Goal: Task Accomplishment & Management: Manage account settings

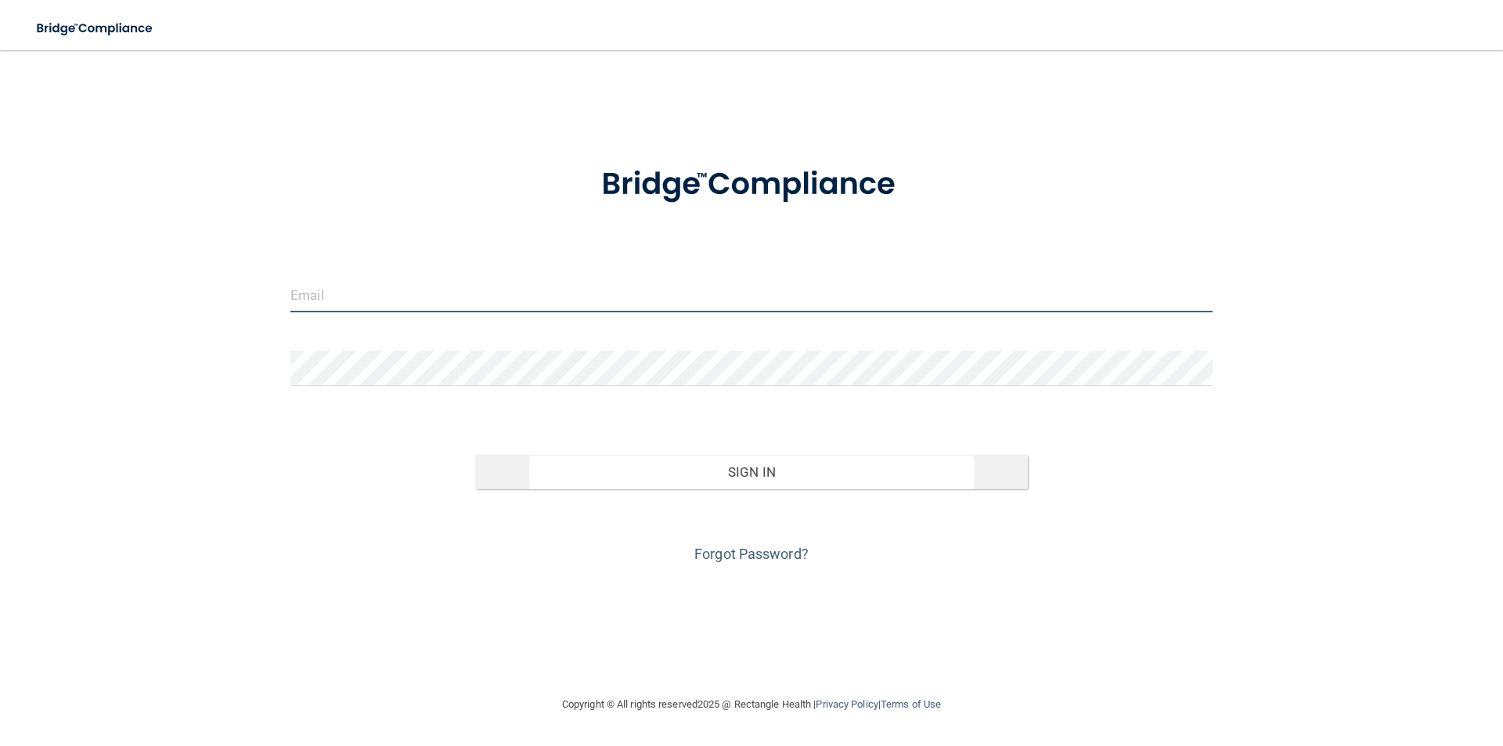
type input "[EMAIL_ADDRESS][DOMAIN_NAME]"
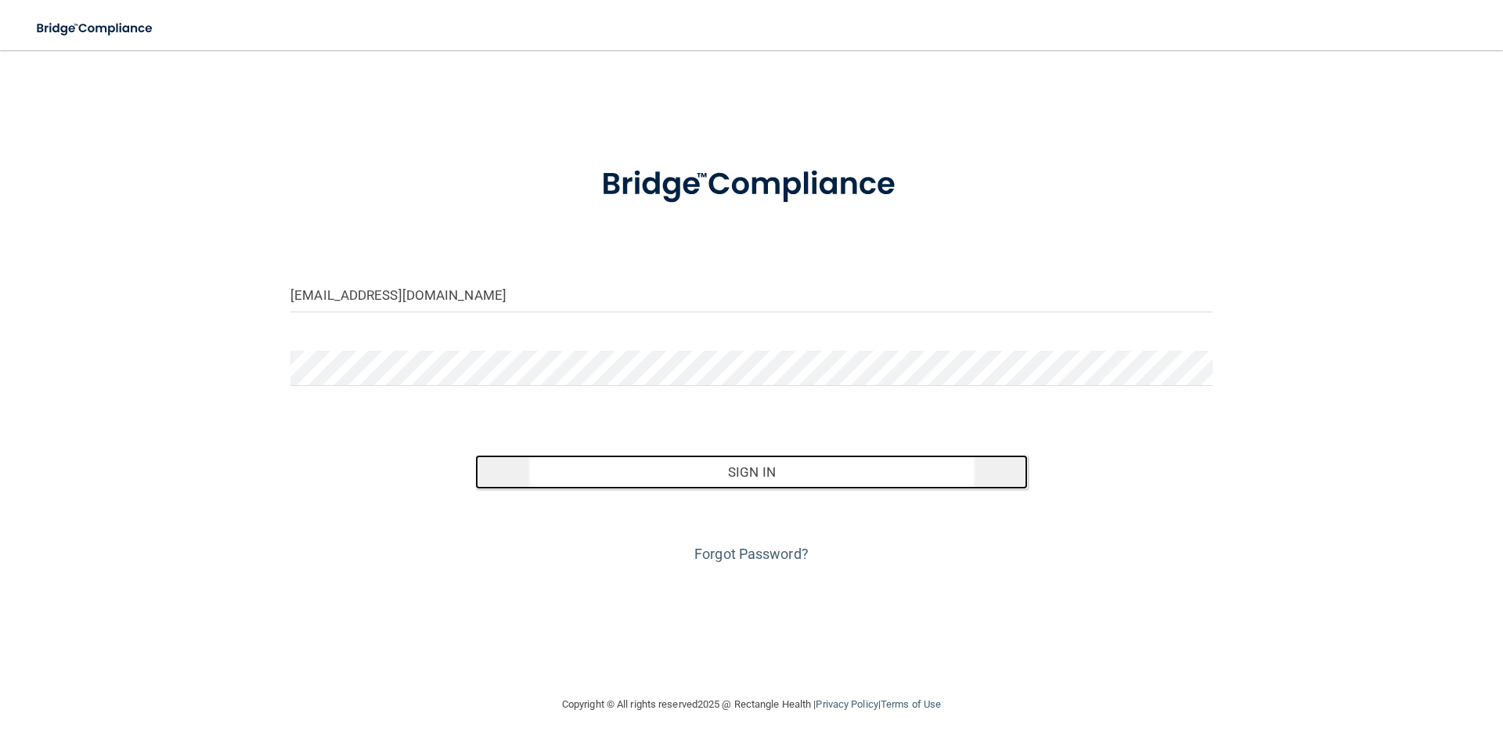
click at [721, 463] on button "Sign In" at bounding box center [751, 472] width 553 height 34
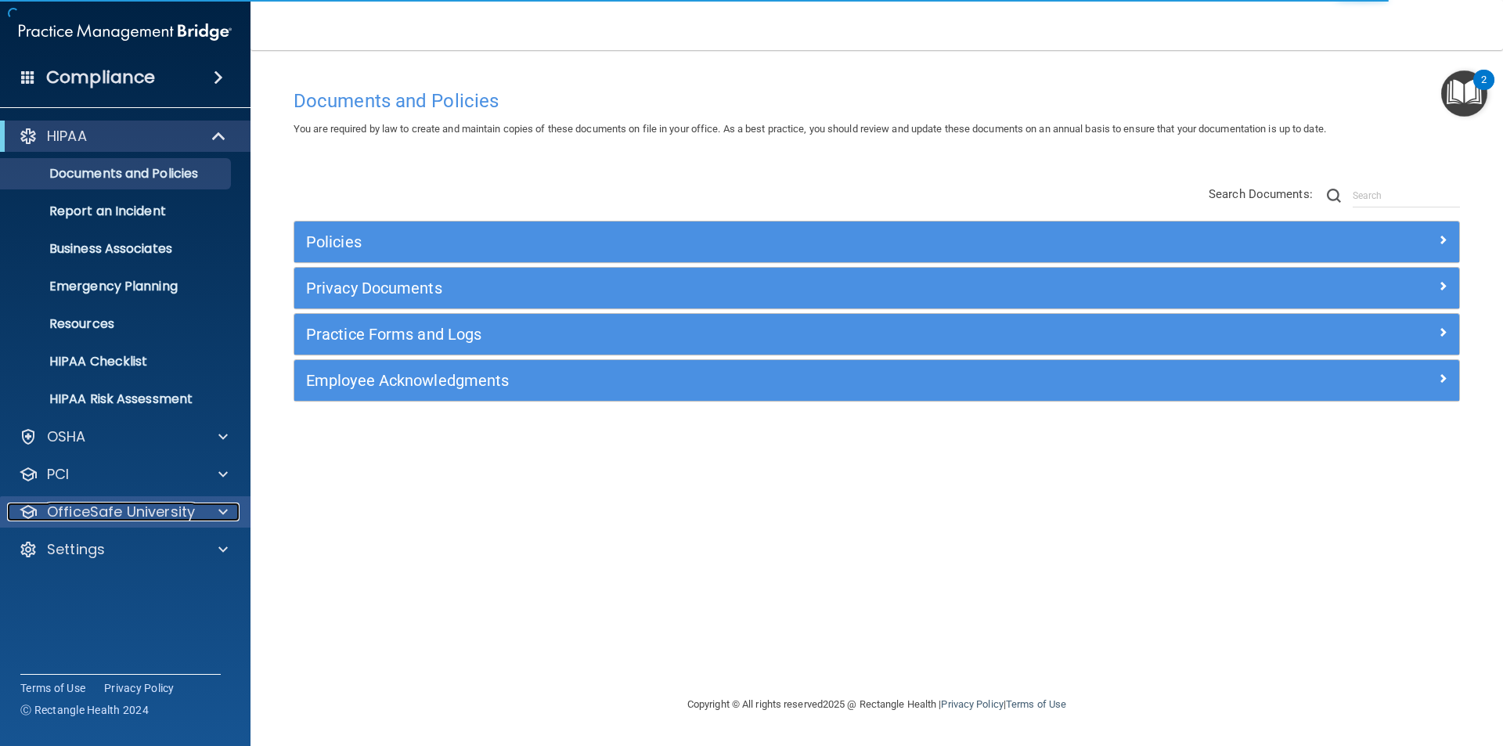
click at [147, 505] on p "OfficeSafe University" at bounding box center [121, 512] width 148 height 19
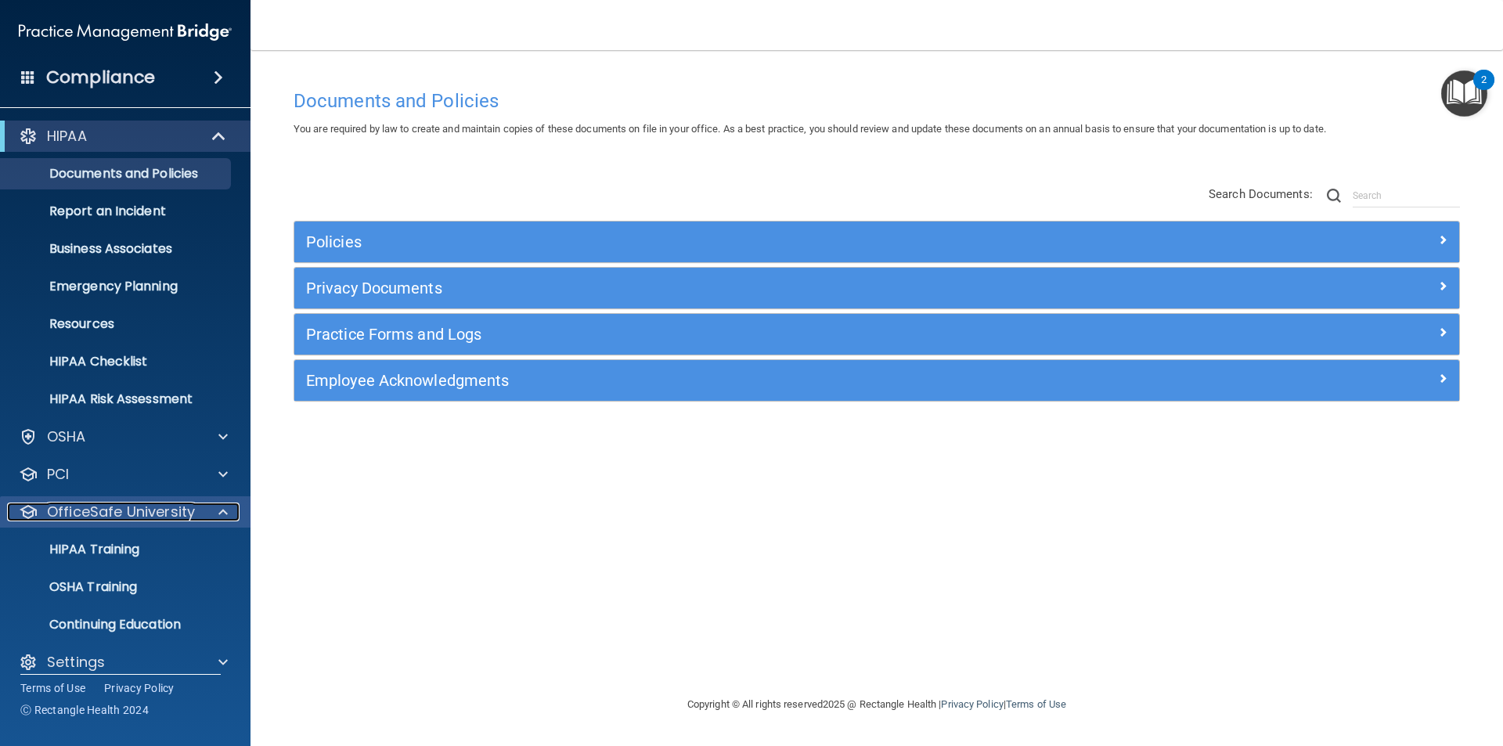
click at [147, 505] on p "OfficeSafe University" at bounding box center [121, 512] width 148 height 19
click at [134, 550] on p "HIPAA Training" at bounding box center [74, 550] width 129 height 16
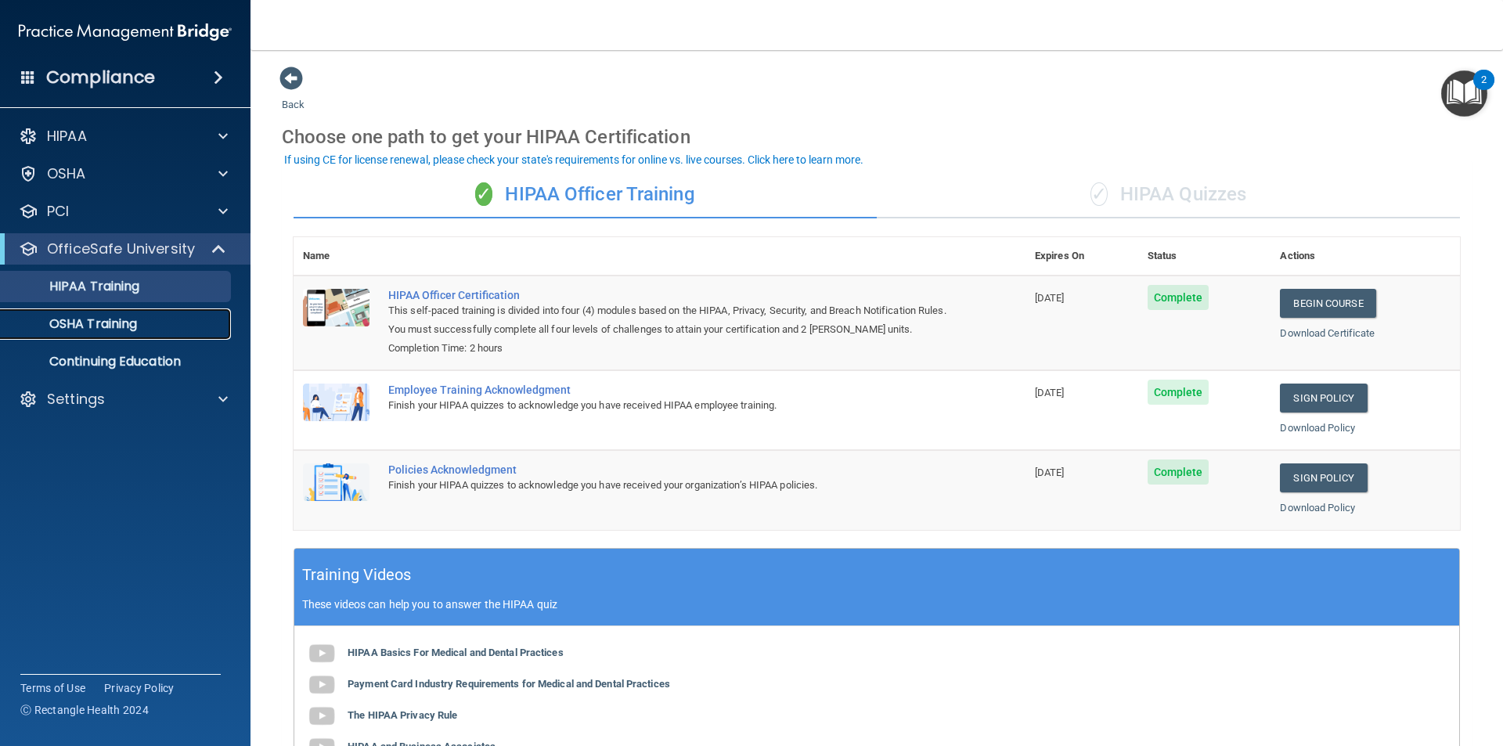
click at [117, 323] on p "OSHA Training" at bounding box center [73, 324] width 127 height 16
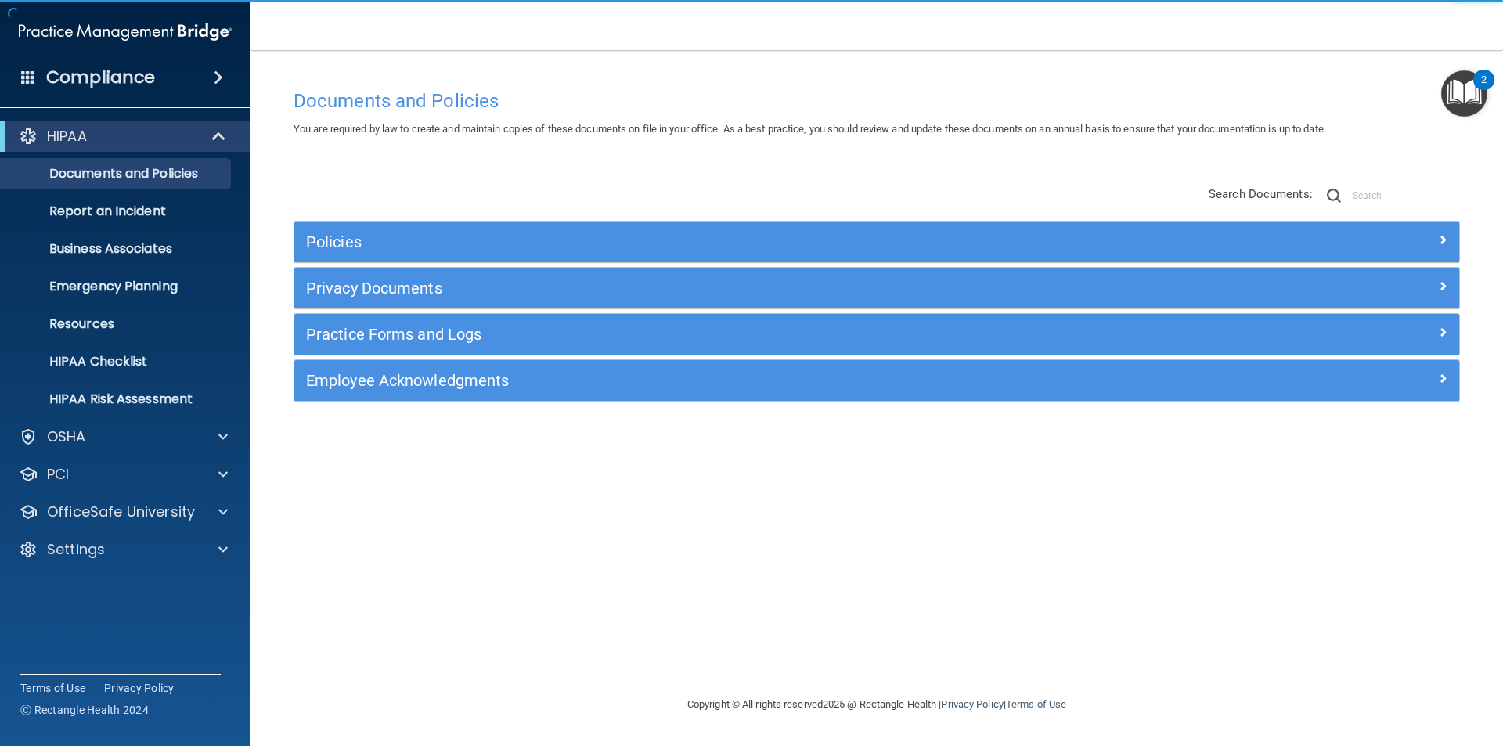
click at [1463, 87] on img "Open Resource Center, 2 new notifications" at bounding box center [1464, 93] width 46 height 46
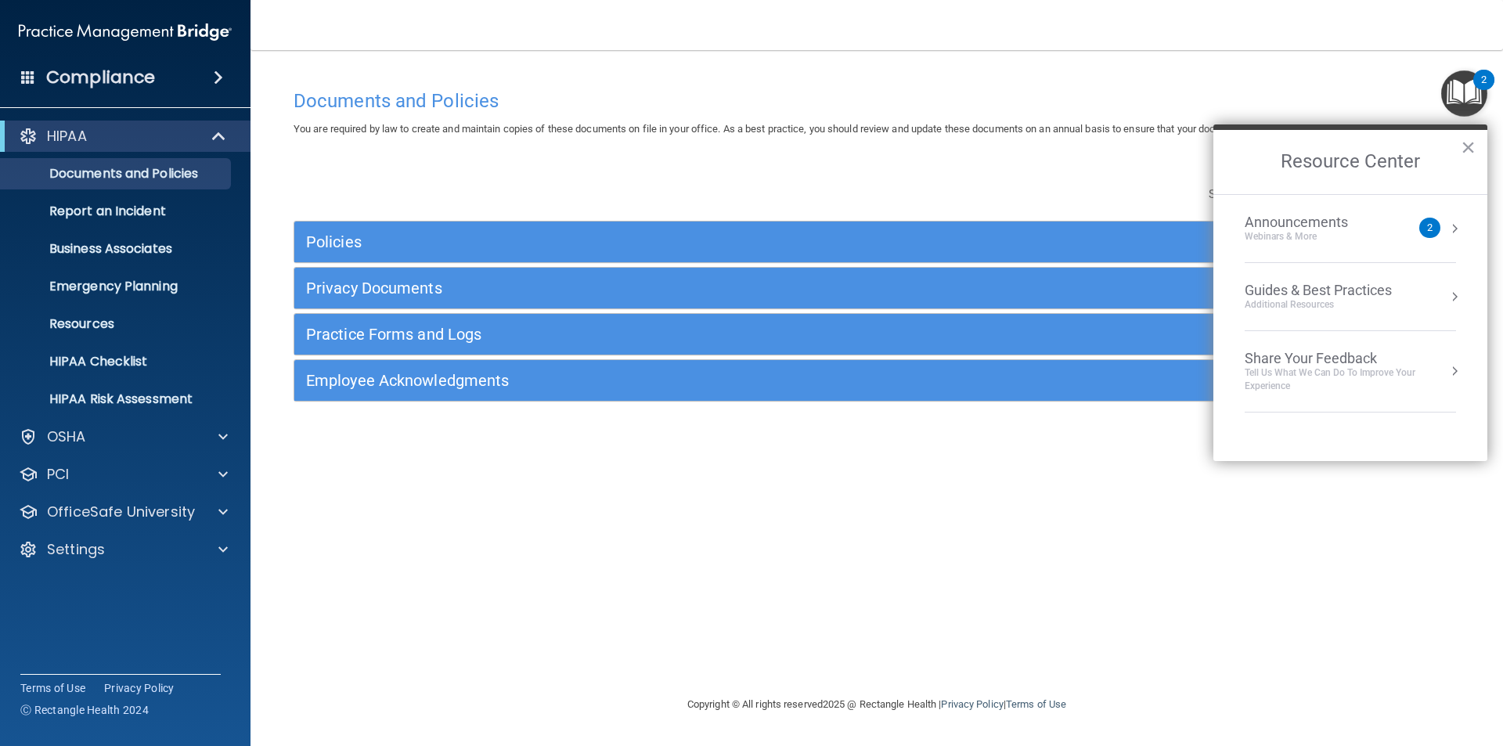
click at [1096, 76] on div "Documents and Policies You are required by law to create and maintain copies of…" at bounding box center [877, 373] width 1190 height 614
click at [1465, 153] on button "×" at bounding box center [1468, 147] width 15 height 25
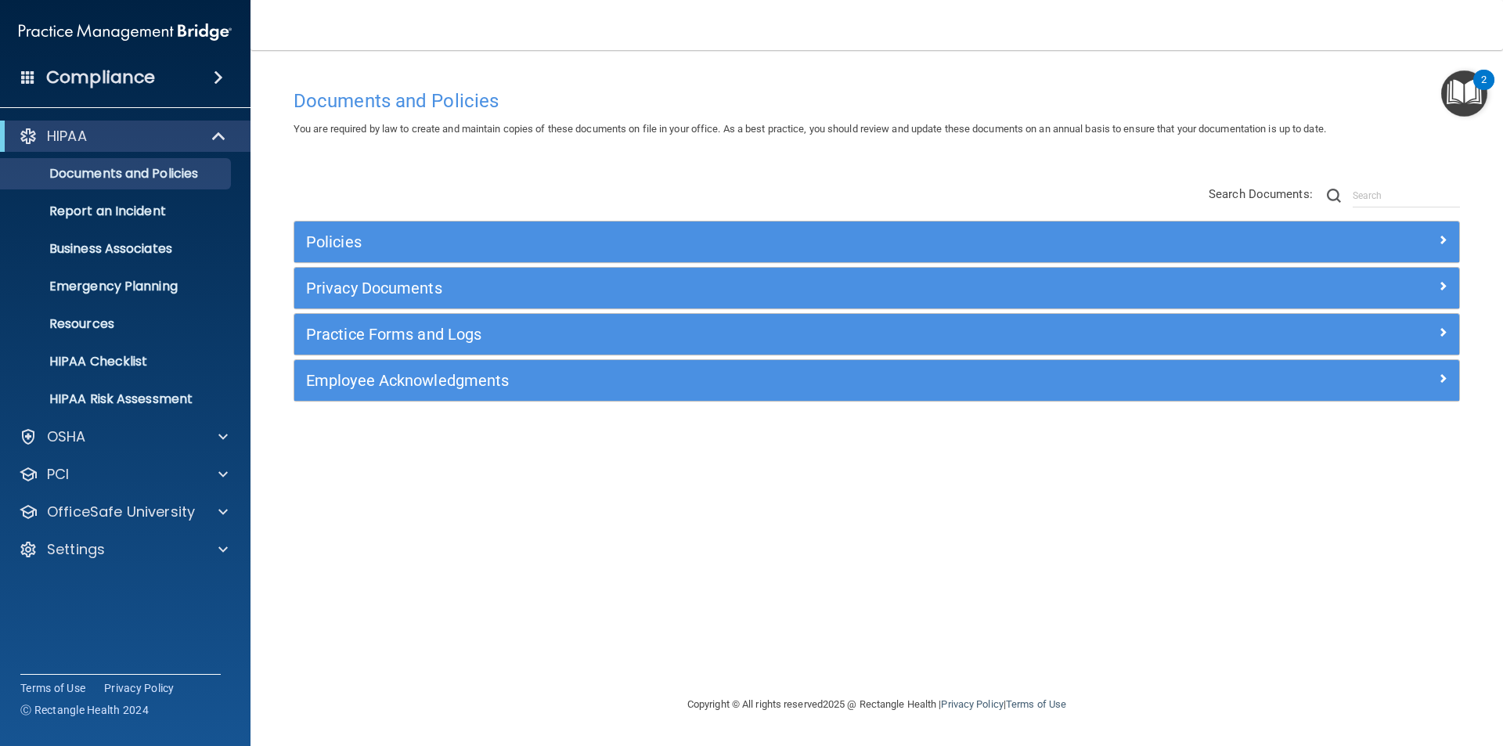
click at [1465, 91] on img "Open Resource Center, 2 new notifications" at bounding box center [1464, 93] width 46 height 46
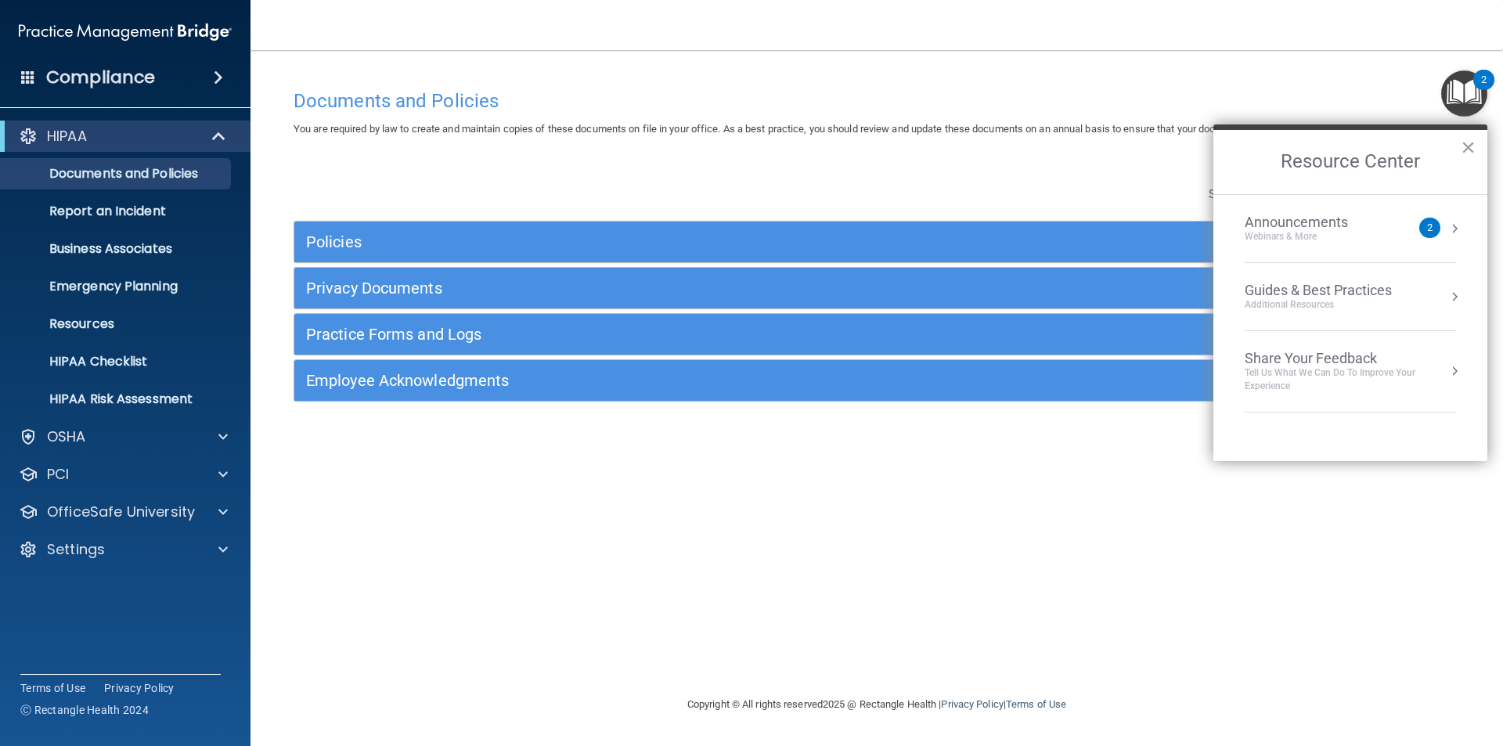
click at [1474, 84] on div "2" at bounding box center [1483, 80] width 21 height 20
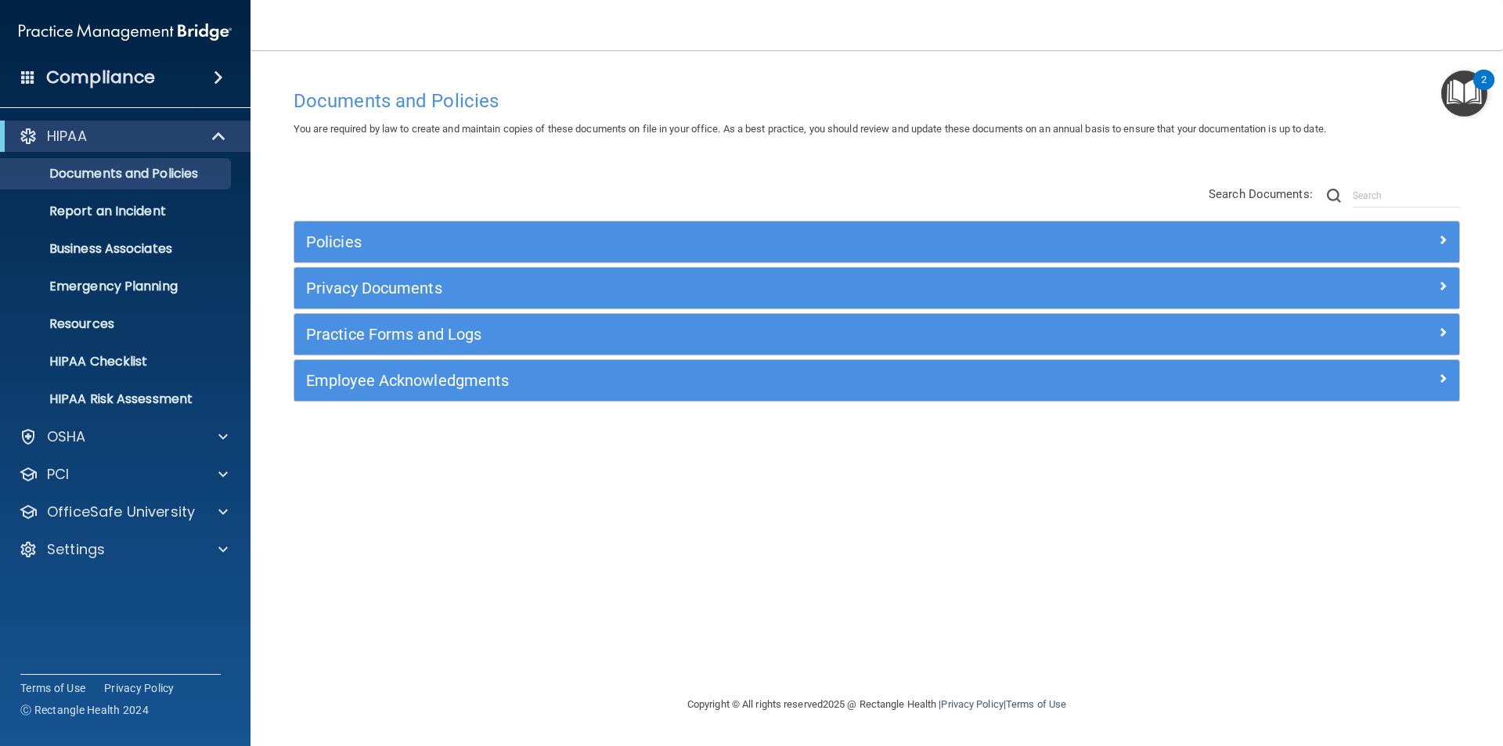
click at [1474, 84] on div "2" at bounding box center [1483, 80] width 21 height 20
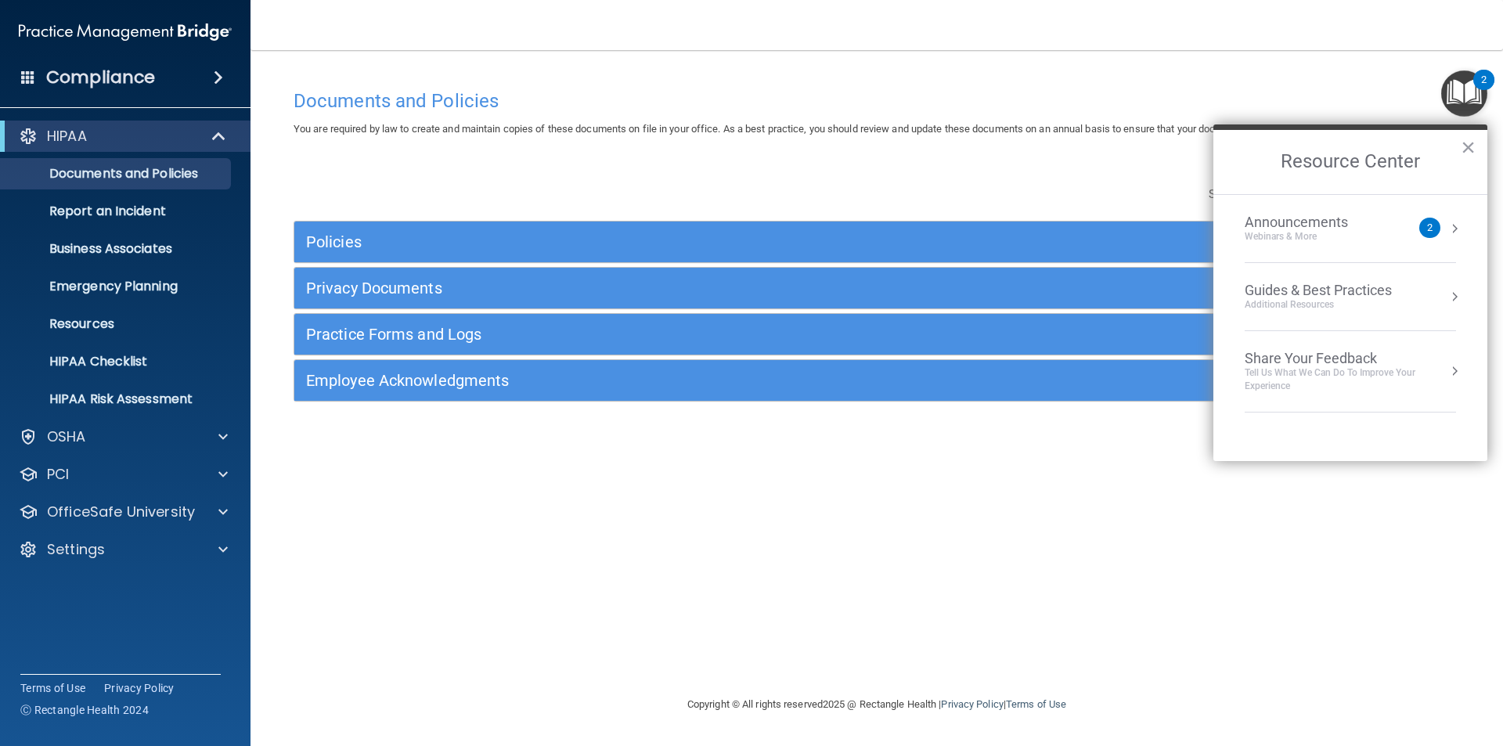
click at [211, 70] on div "Compliance" at bounding box center [125, 77] width 251 height 34
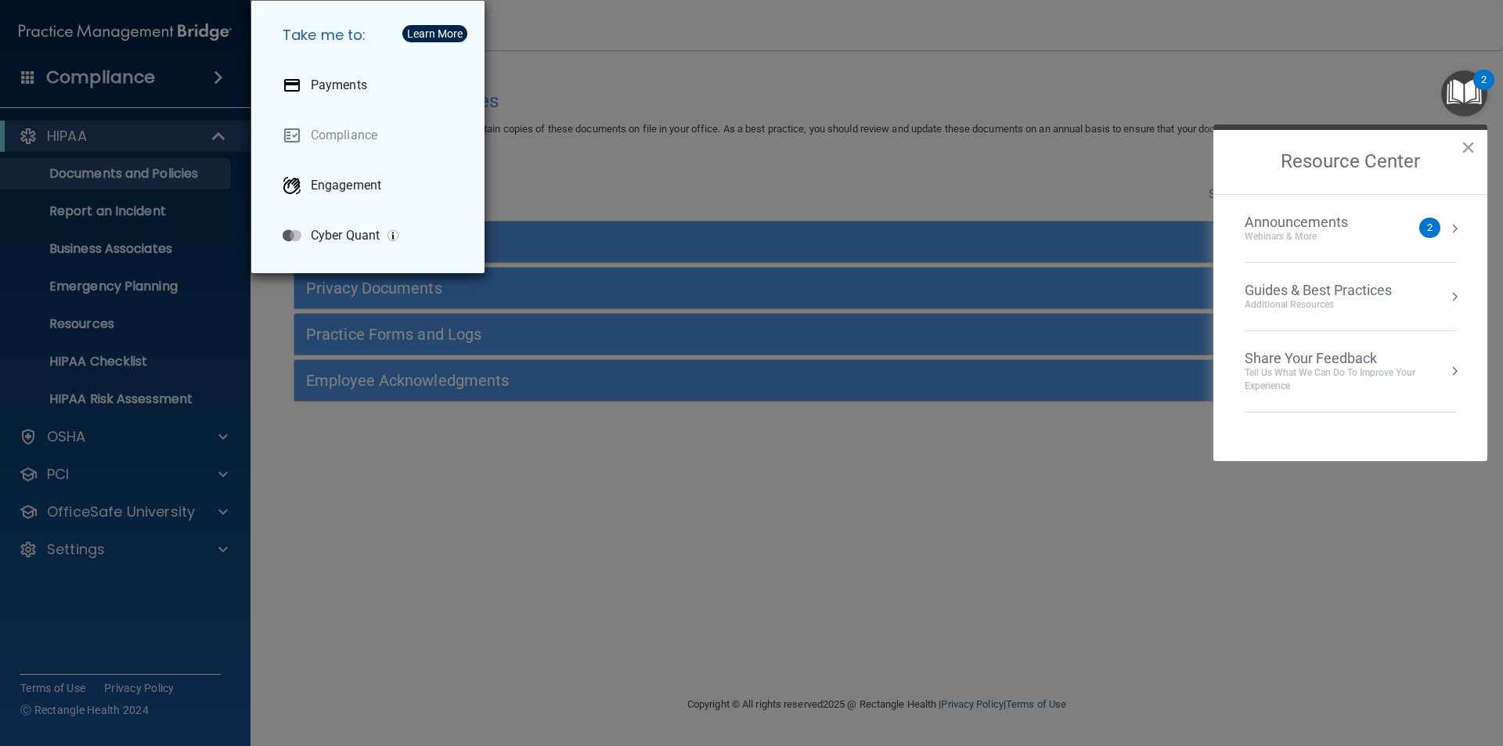
click at [142, 71] on div "Take me to: Payments Compliance Engagement Cyber Quant" at bounding box center [751, 373] width 1503 height 746
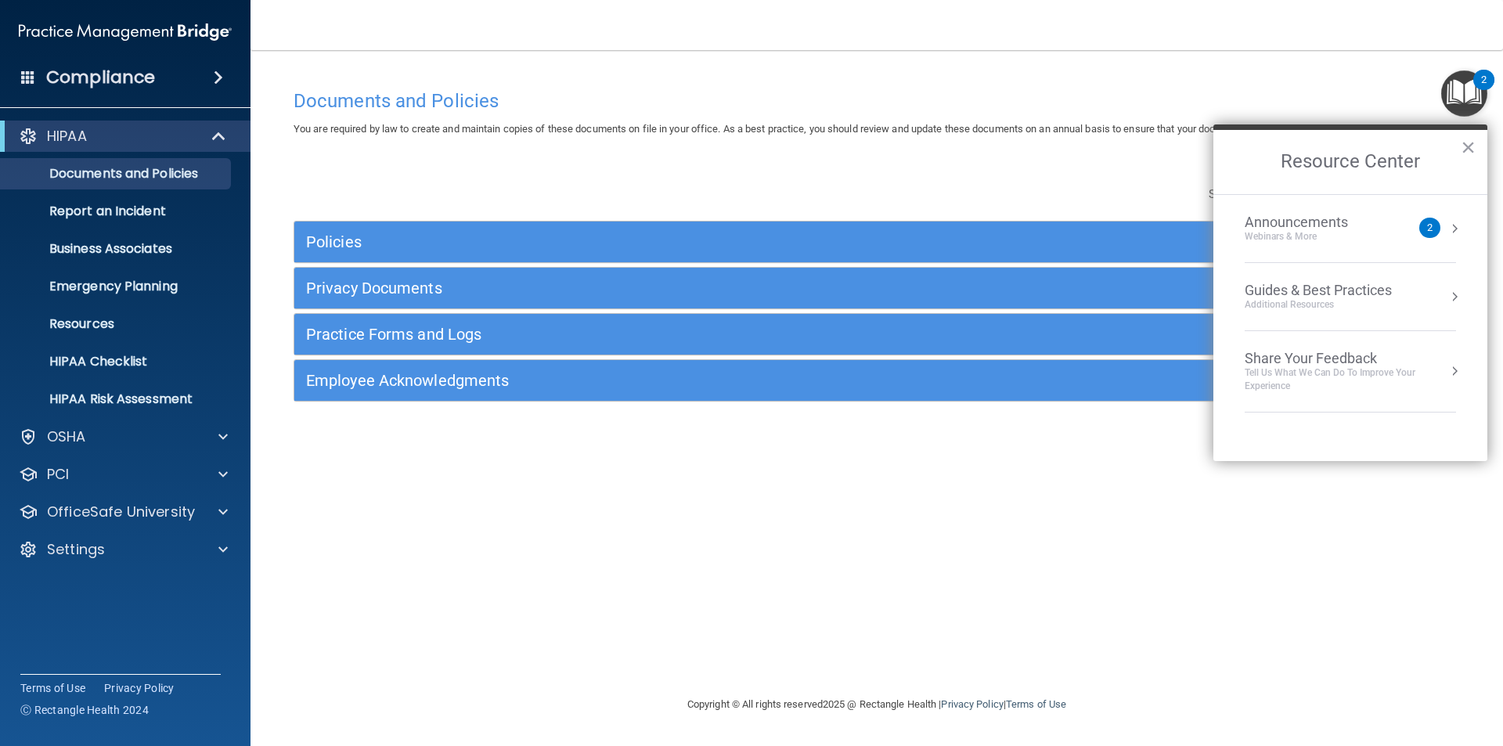
click at [29, 71] on span at bounding box center [28, 77] width 14 height 14
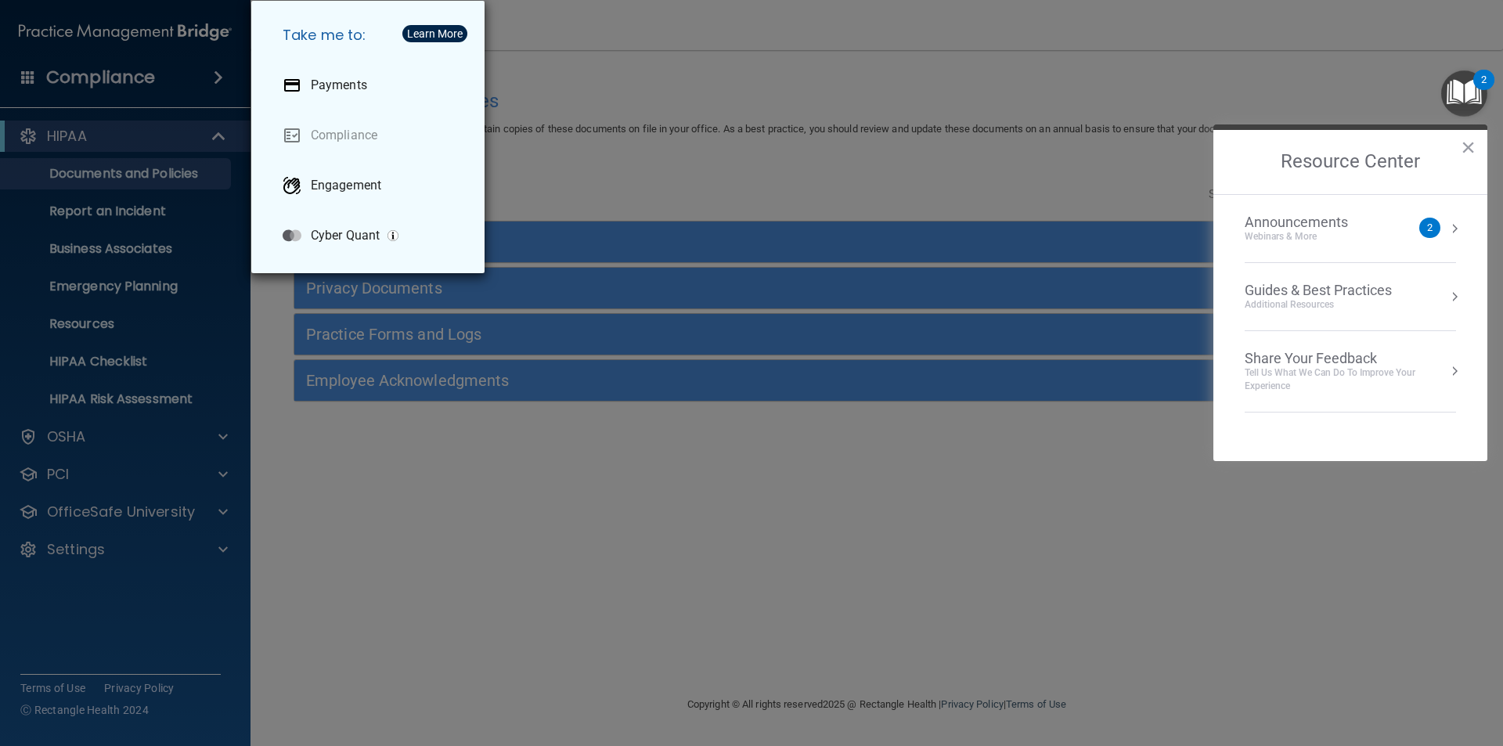
click at [29, 71] on div "Take me to: Payments Compliance Engagement Cyber Quant" at bounding box center [751, 373] width 1503 height 746
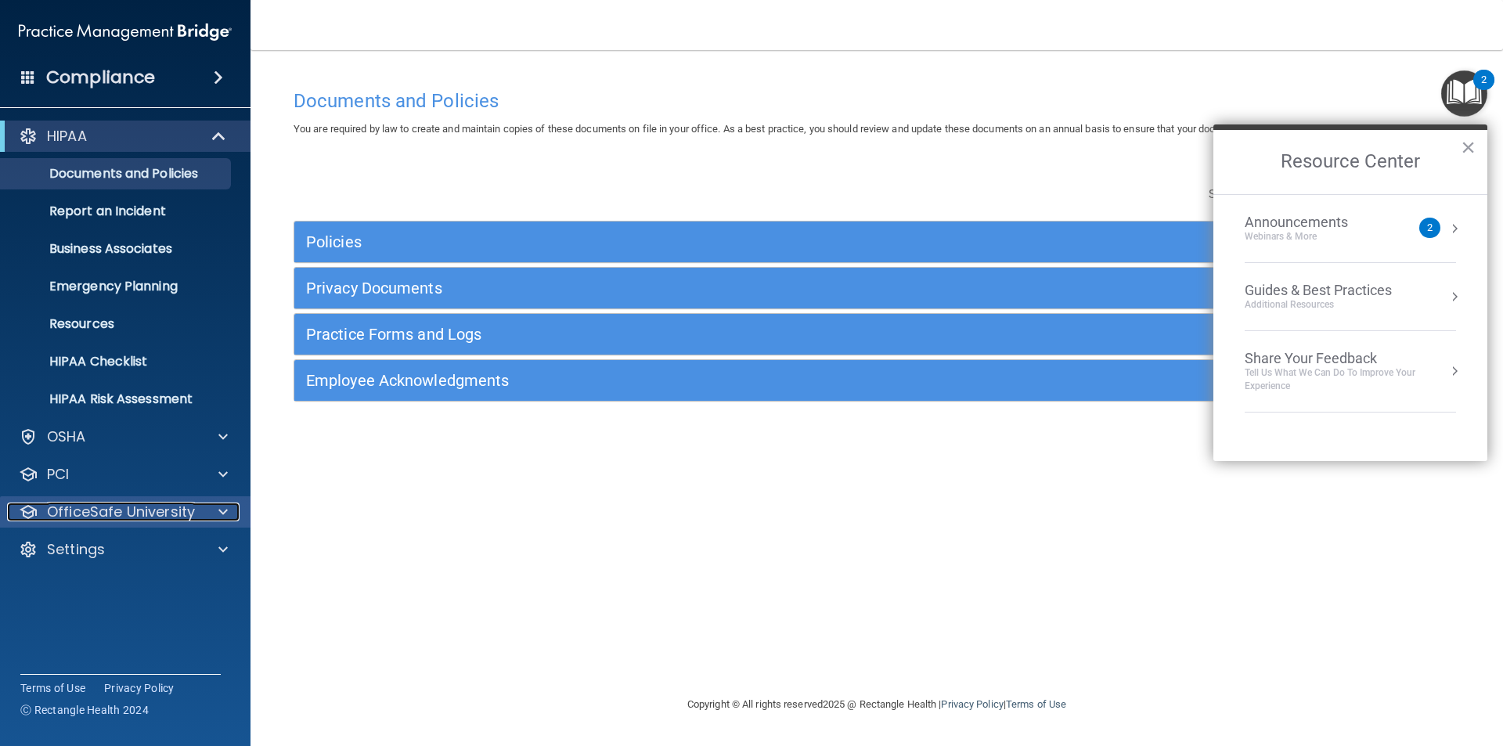
click at [136, 509] on p "OfficeSafe University" at bounding box center [121, 512] width 148 height 19
click at [135, 507] on p "OfficeSafe University" at bounding box center [121, 512] width 148 height 19
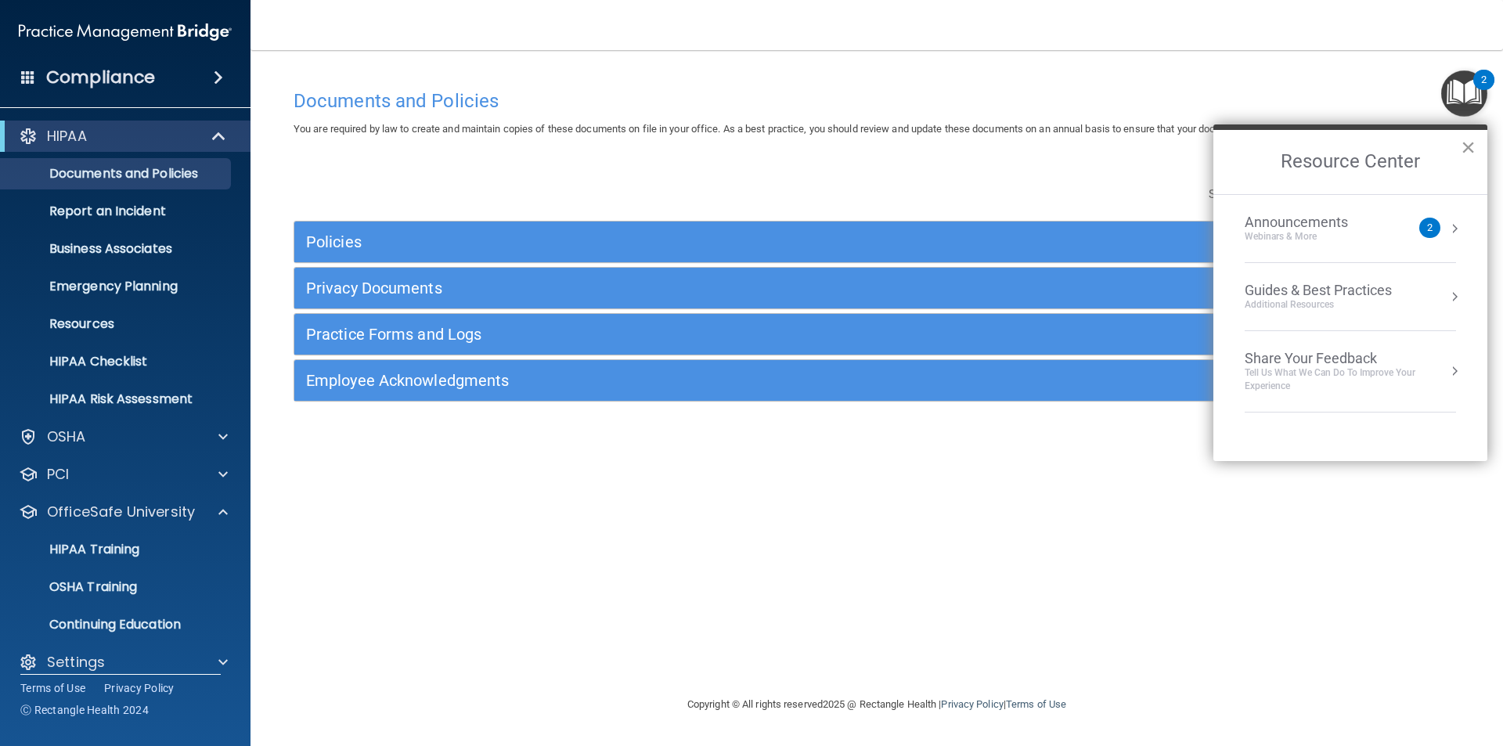
click at [1463, 149] on button "×" at bounding box center [1468, 147] width 15 height 25
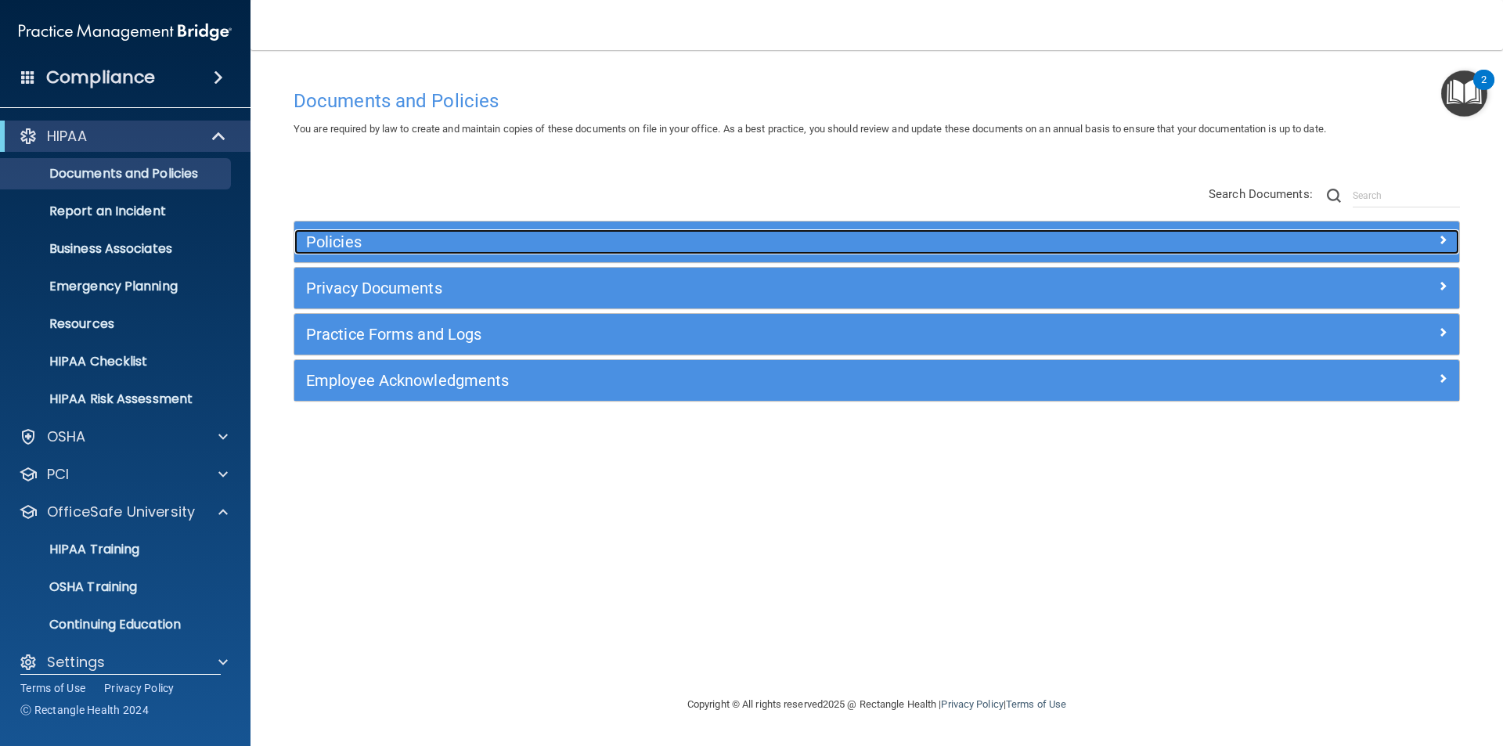
click at [748, 253] on div "Policies" at bounding box center [731, 241] width 874 height 25
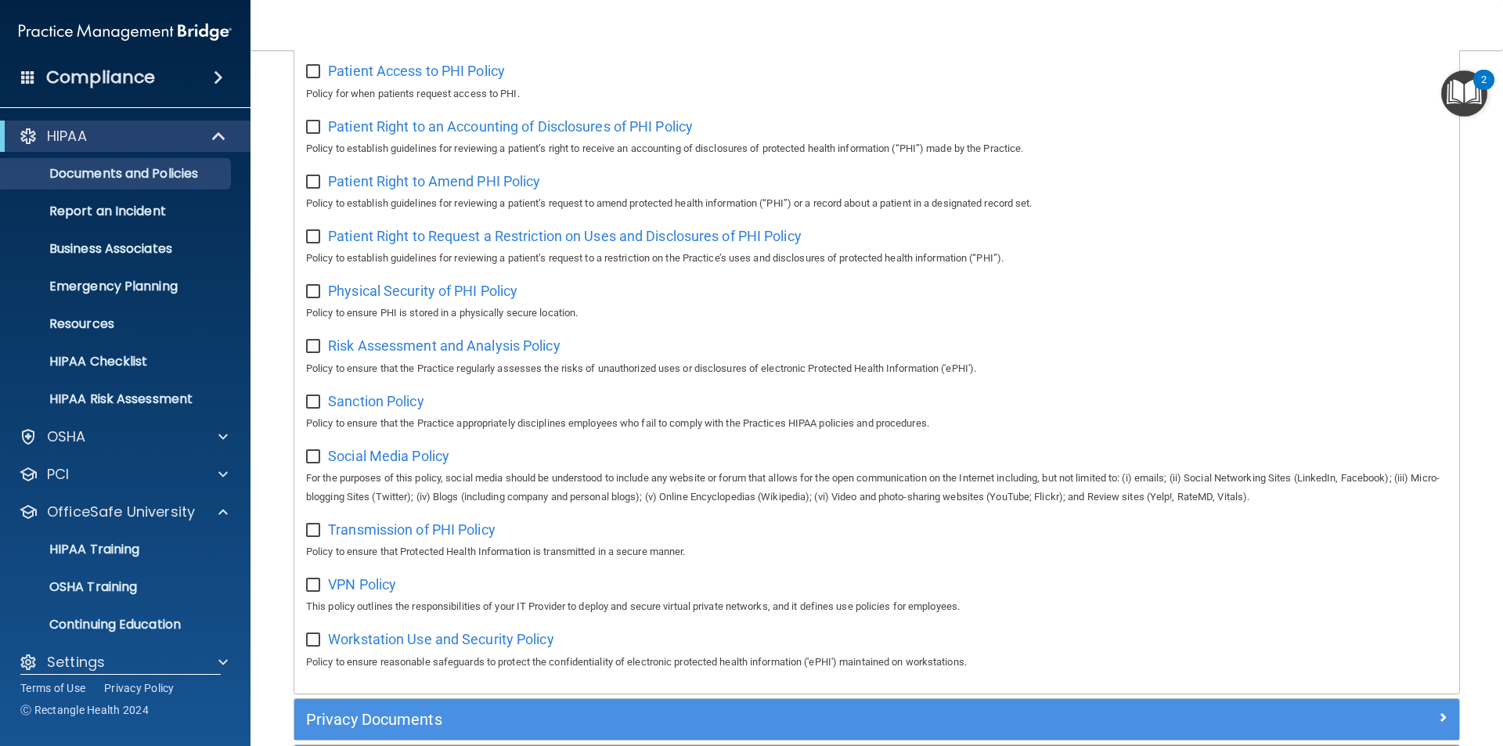
scroll to position [1014, 0]
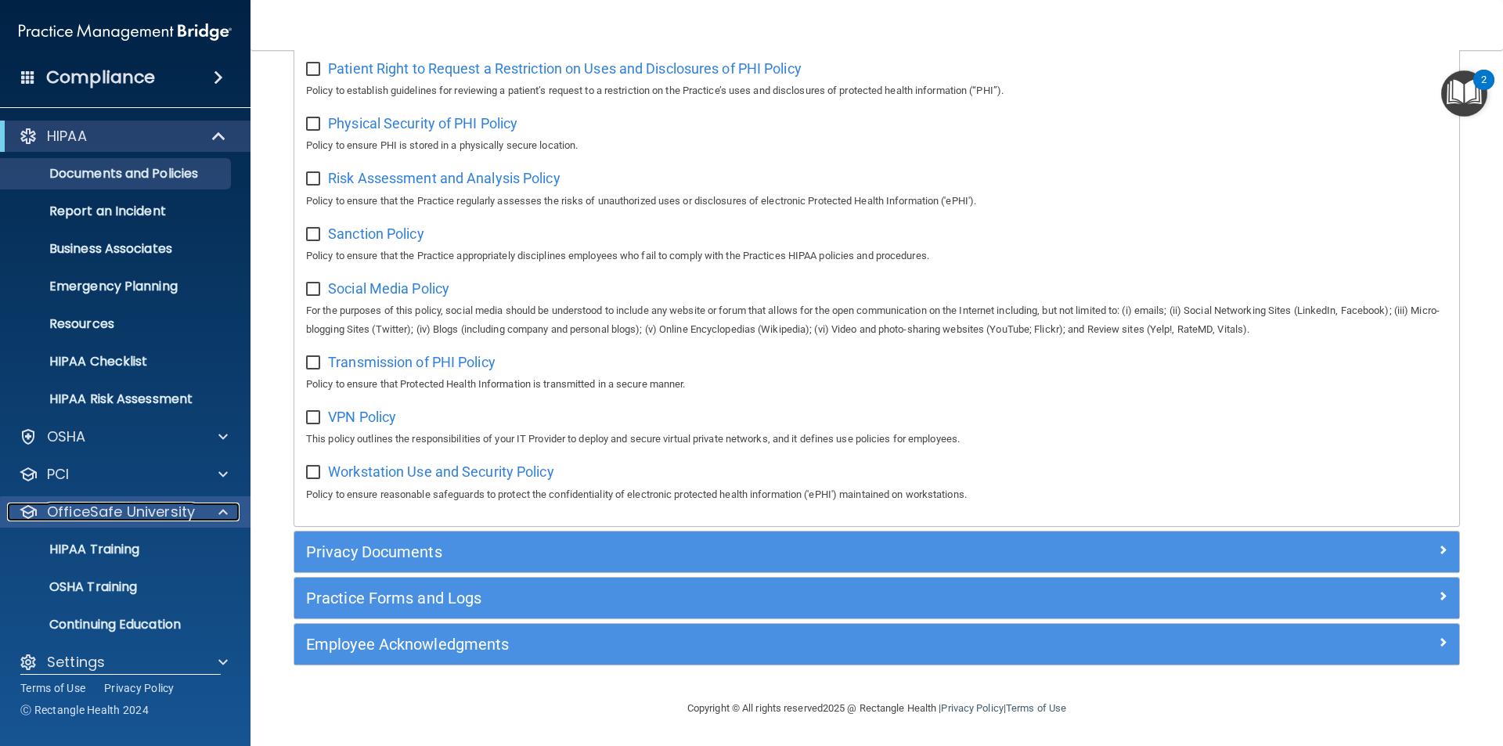
click at [199, 511] on div "OfficeSafe University" at bounding box center [104, 512] width 194 height 19
click at [150, 542] on div "HIPAA Training" at bounding box center [117, 550] width 214 height 16
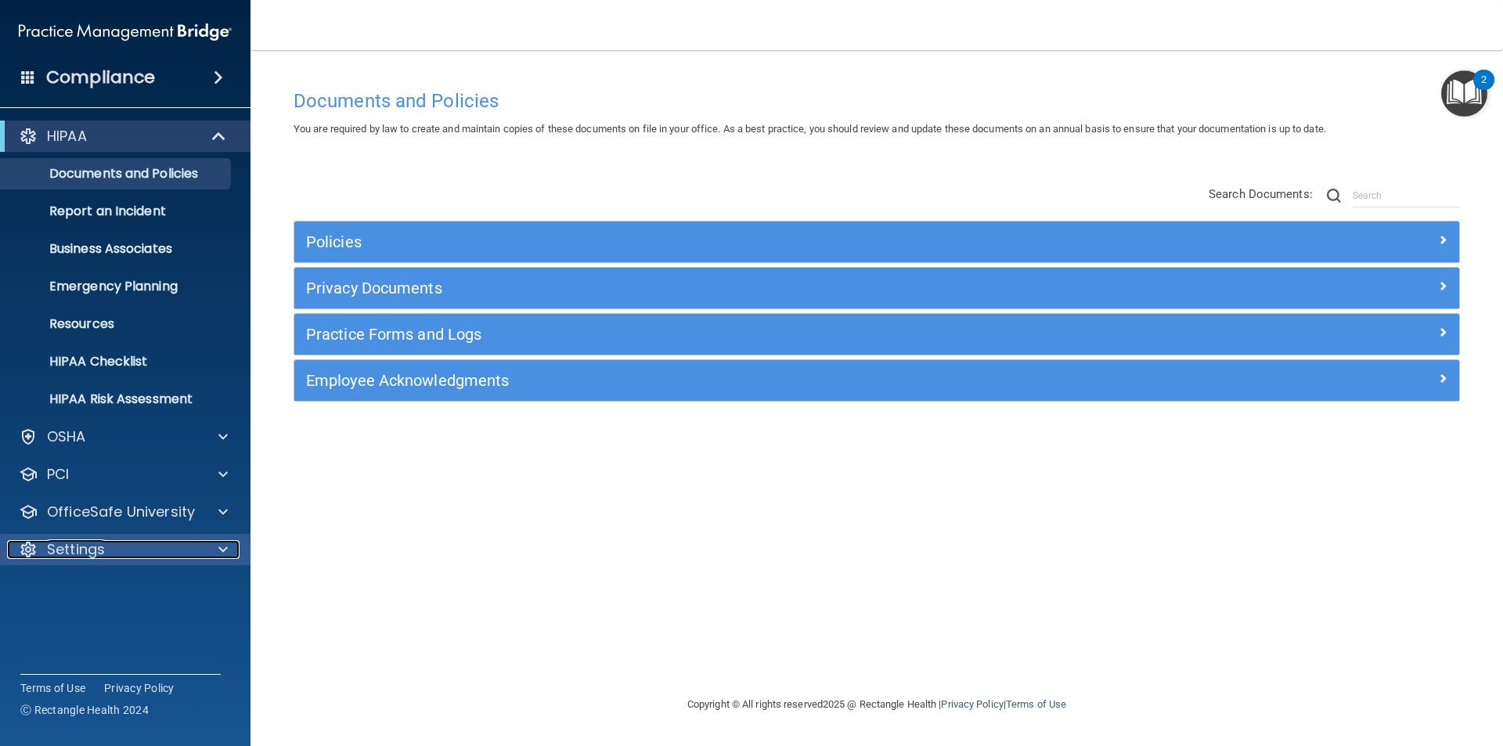
click at [92, 552] on p "Settings" at bounding box center [76, 549] width 58 height 19
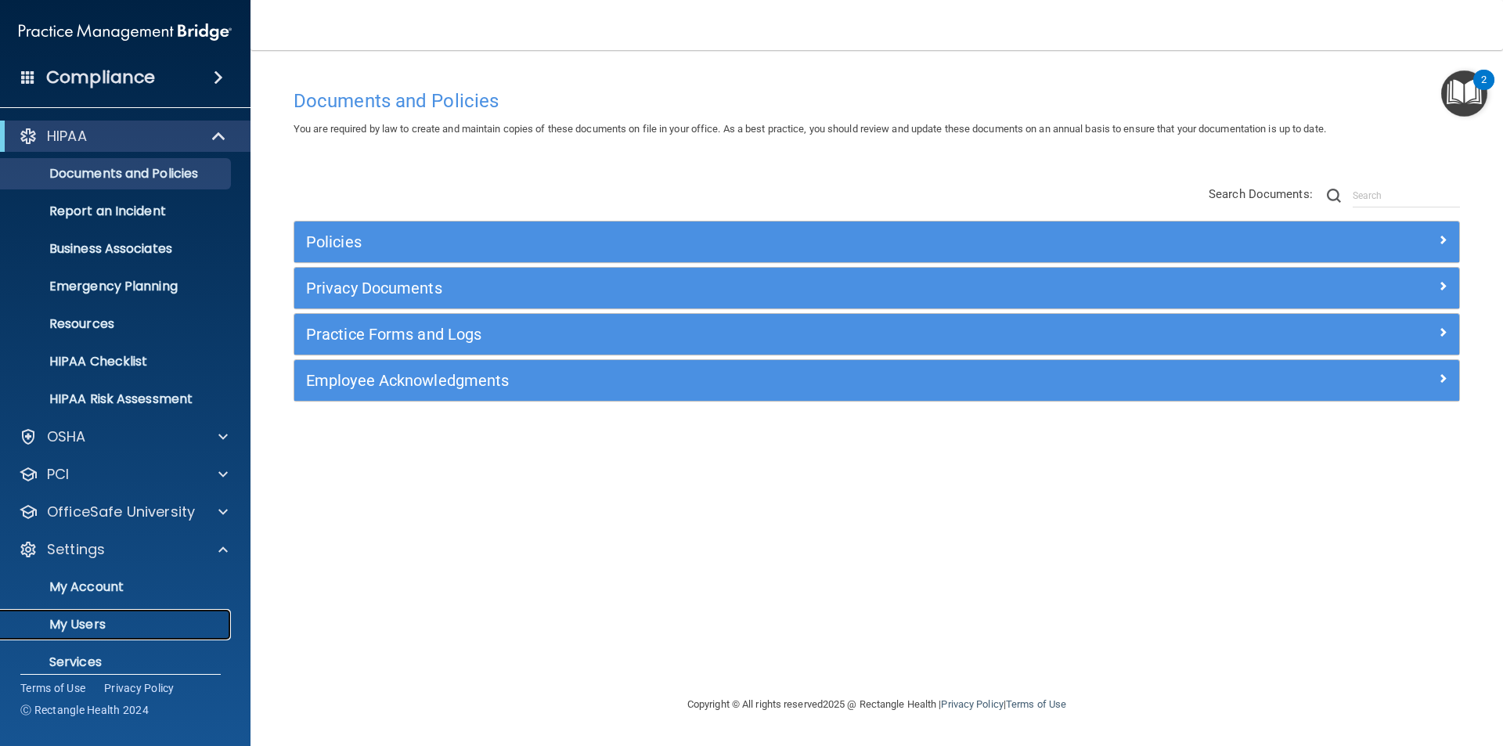
click at [89, 620] on p "My Users" at bounding box center [117, 625] width 214 height 16
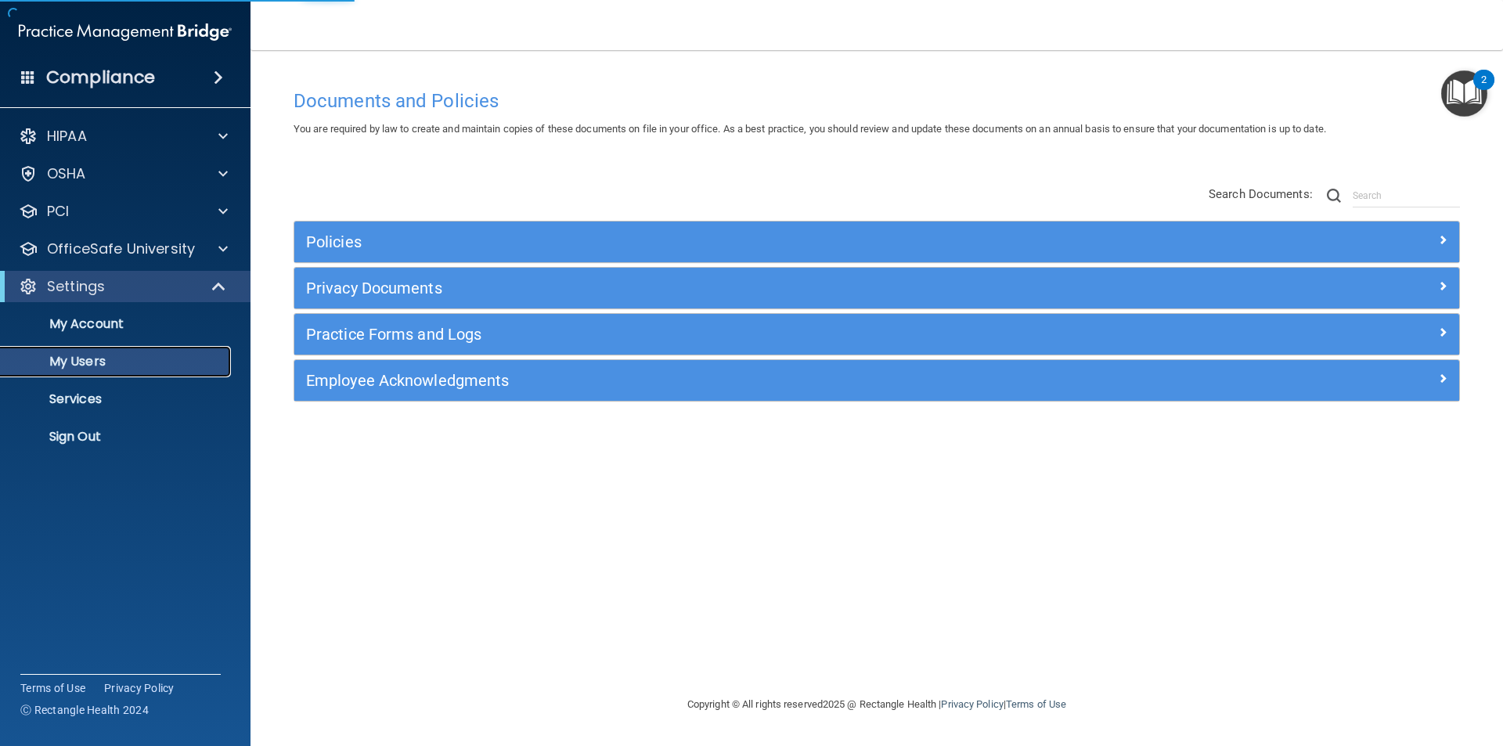
select select "20"
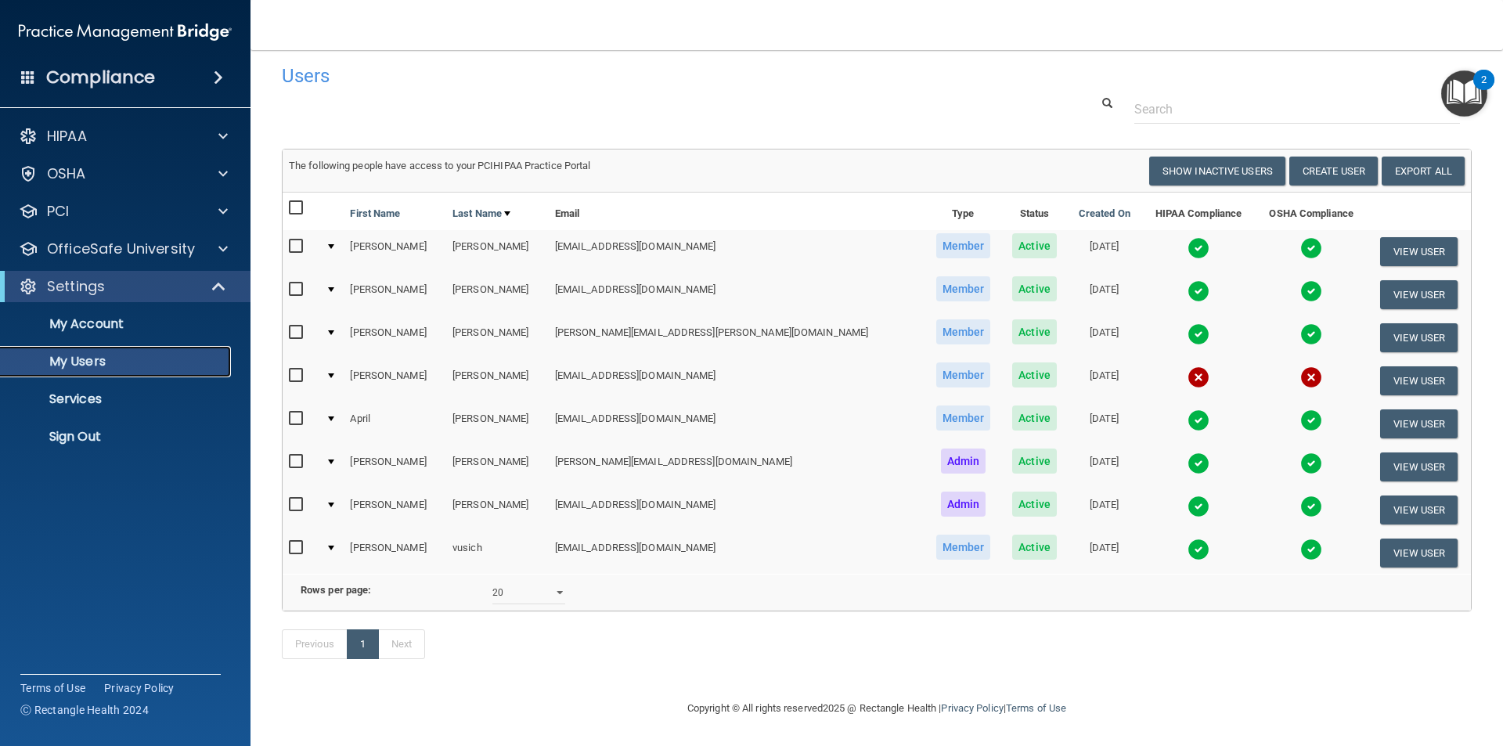
scroll to position [33, 0]
click at [1298, 157] on button "Create User" at bounding box center [1333, 171] width 88 height 29
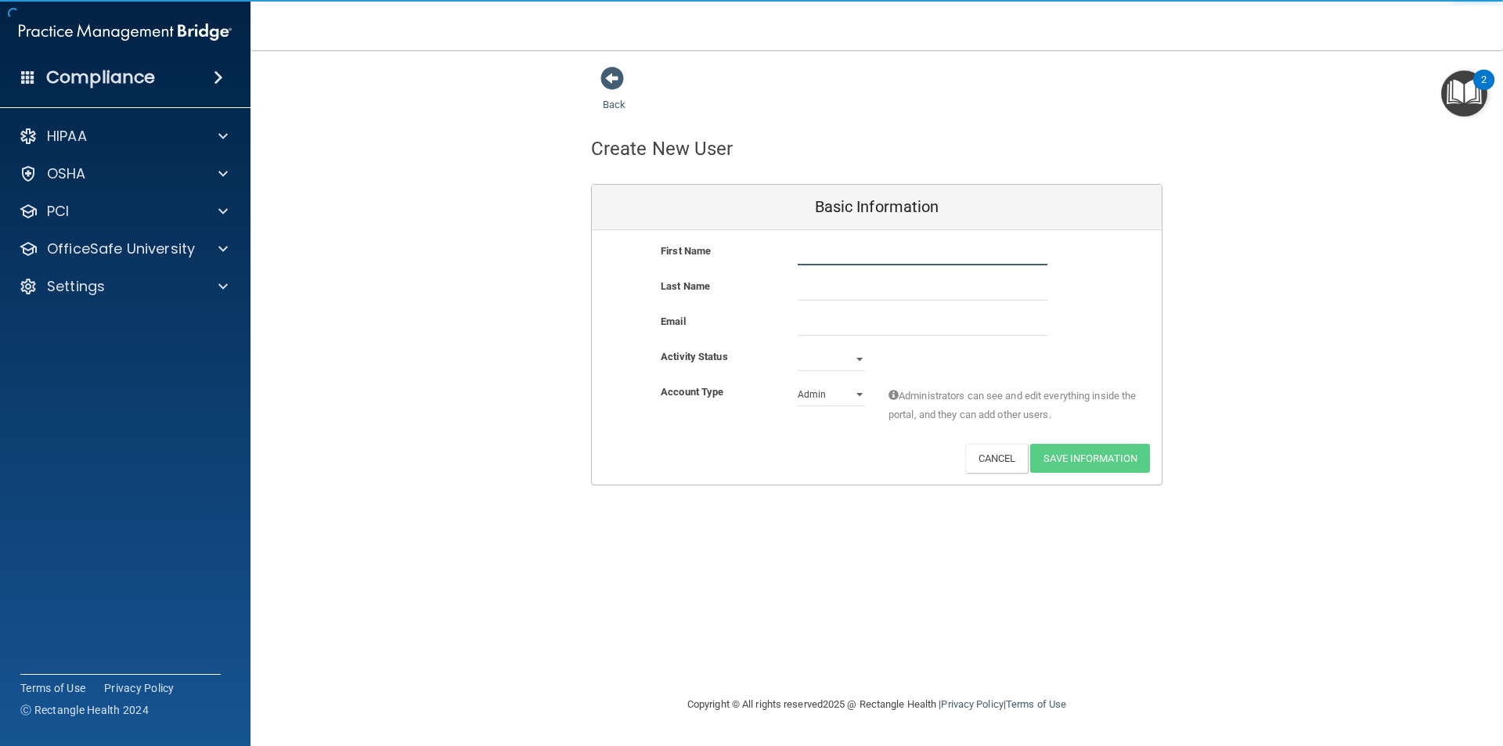
click at [879, 258] on input "text" at bounding box center [923, 253] width 250 height 23
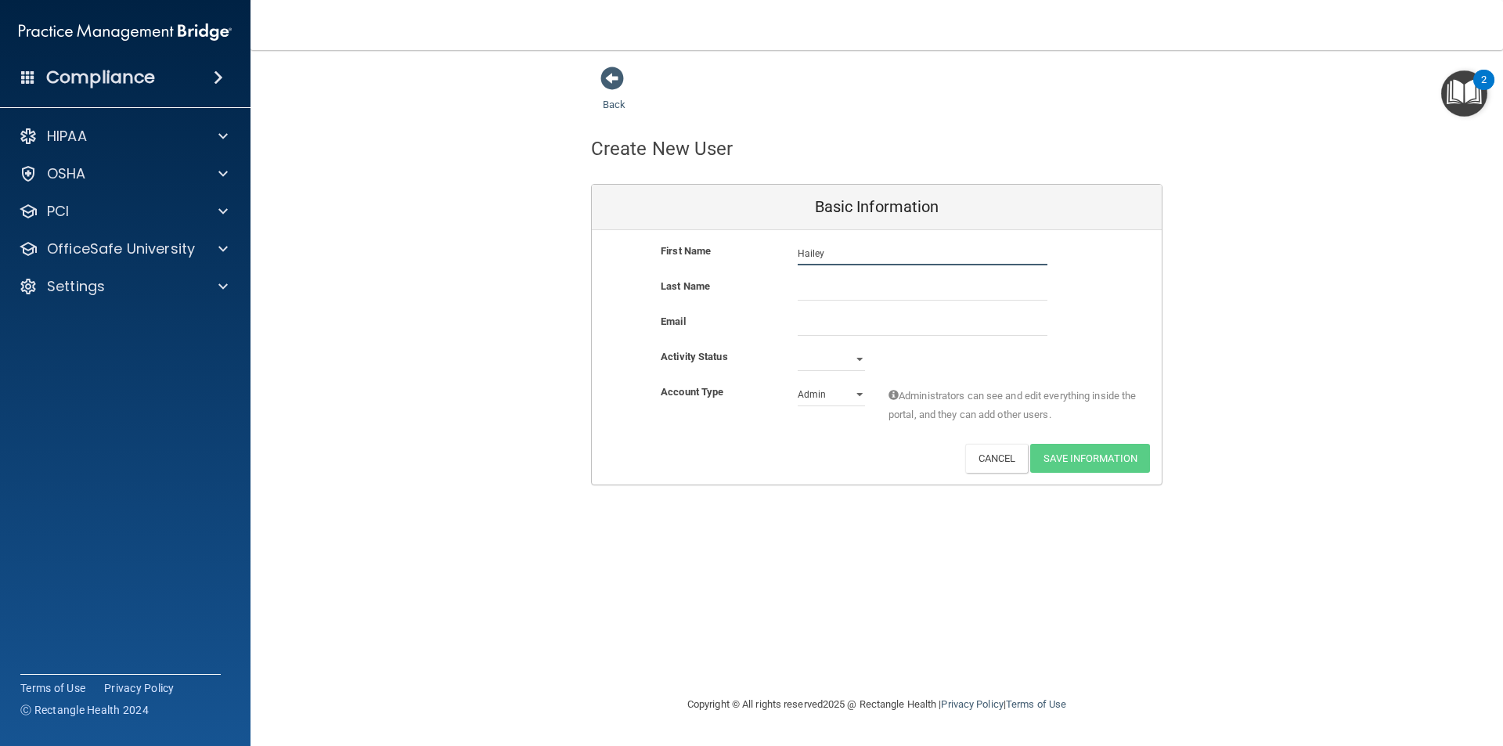
type input "Hailey"
type input "[PERSON_NAME]"
click at [603, 78] on span at bounding box center [611, 78] width 23 height 23
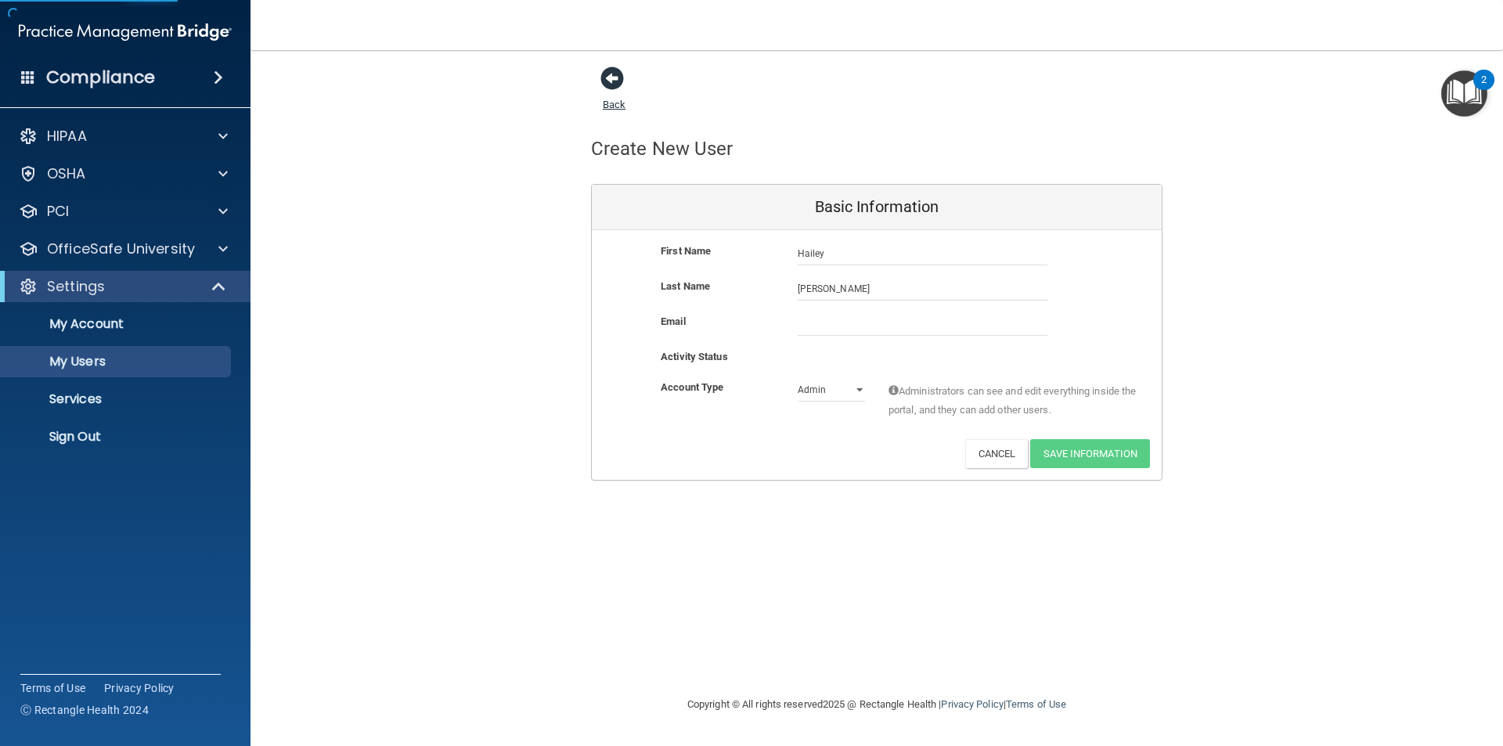
click at [611, 78] on span at bounding box center [611, 78] width 23 height 23
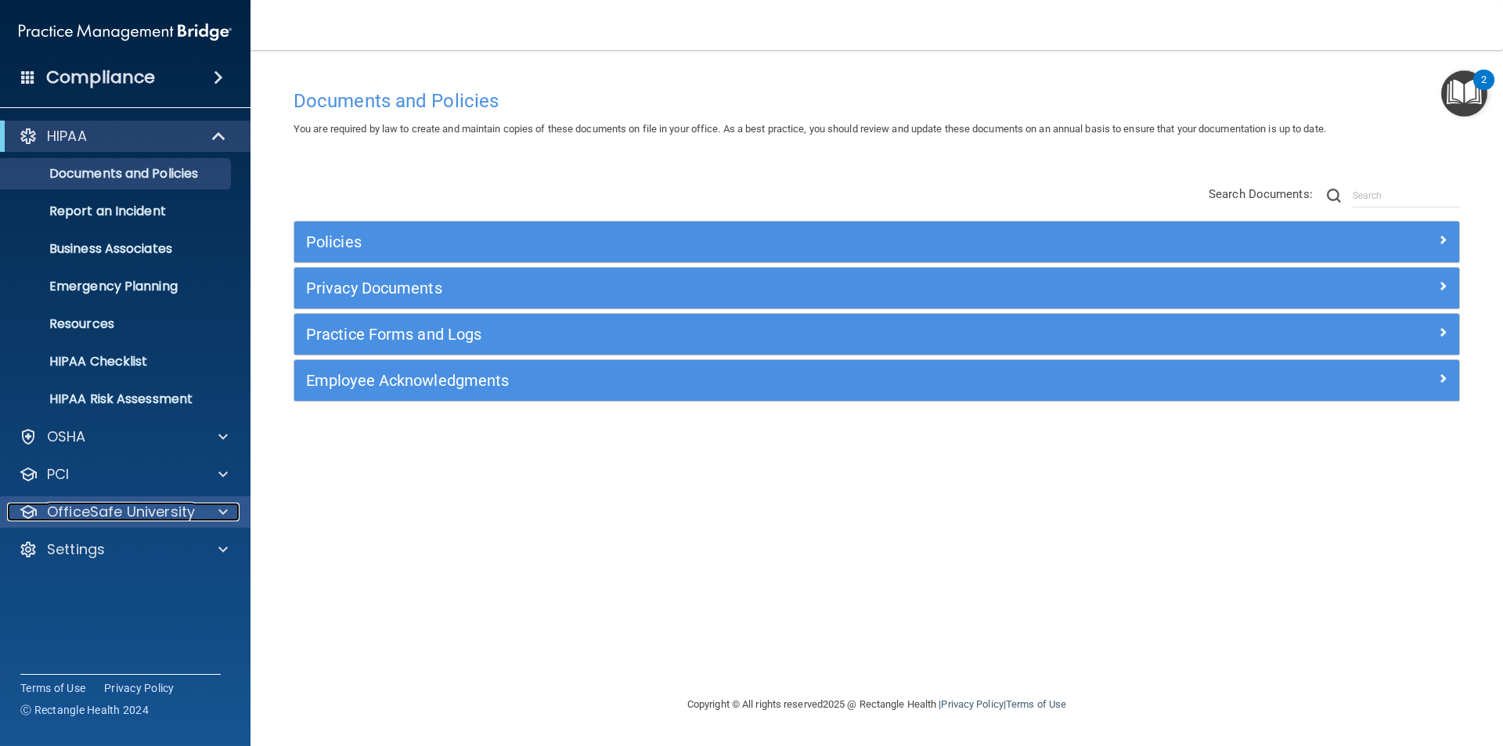
click at [156, 514] on p "OfficeSafe University" at bounding box center [121, 512] width 148 height 19
click at [157, 504] on p "OfficeSafe University" at bounding box center [121, 512] width 148 height 19
click at [128, 514] on p "OfficeSafe University" at bounding box center [121, 512] width 148 height 19
click at [118, 511] on p "OfficeSafe University" at bounding box center [121, 512] width 148 height 19
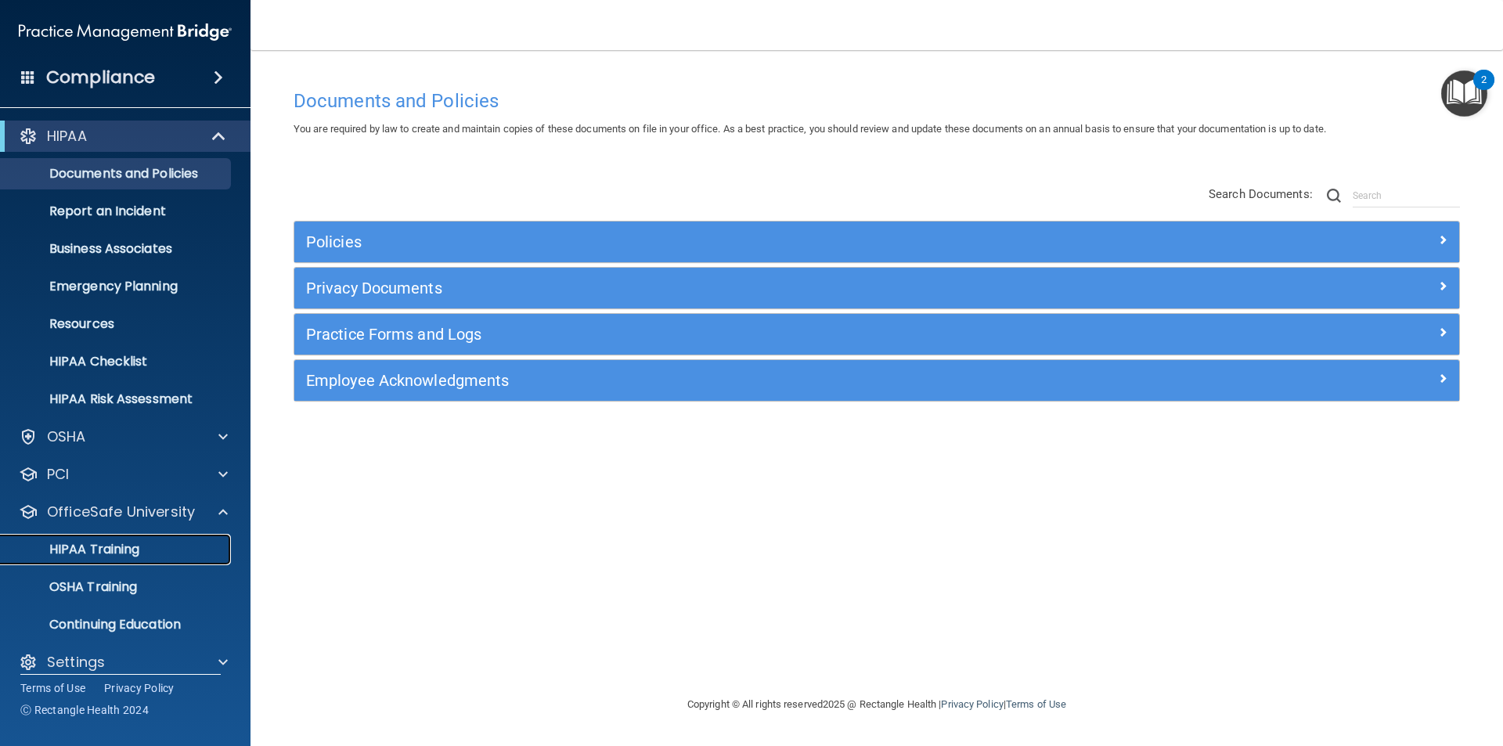
click at [112, 542] on p "HIPAA Training" at bounding box center [74, 550] width 129 height 16
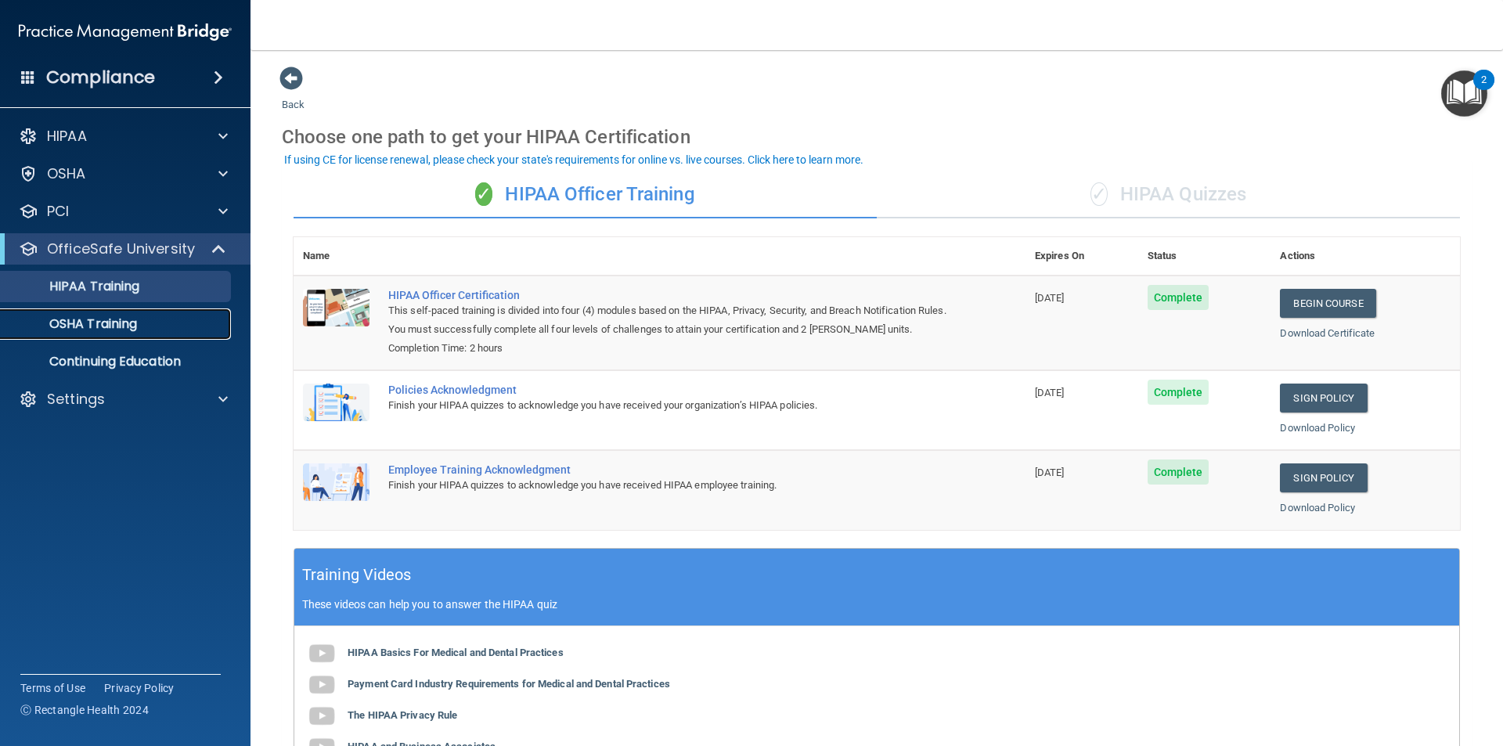
click at [130, 321] on p "OSHA Training" at bounding box center [73, 324] width 127 height 16
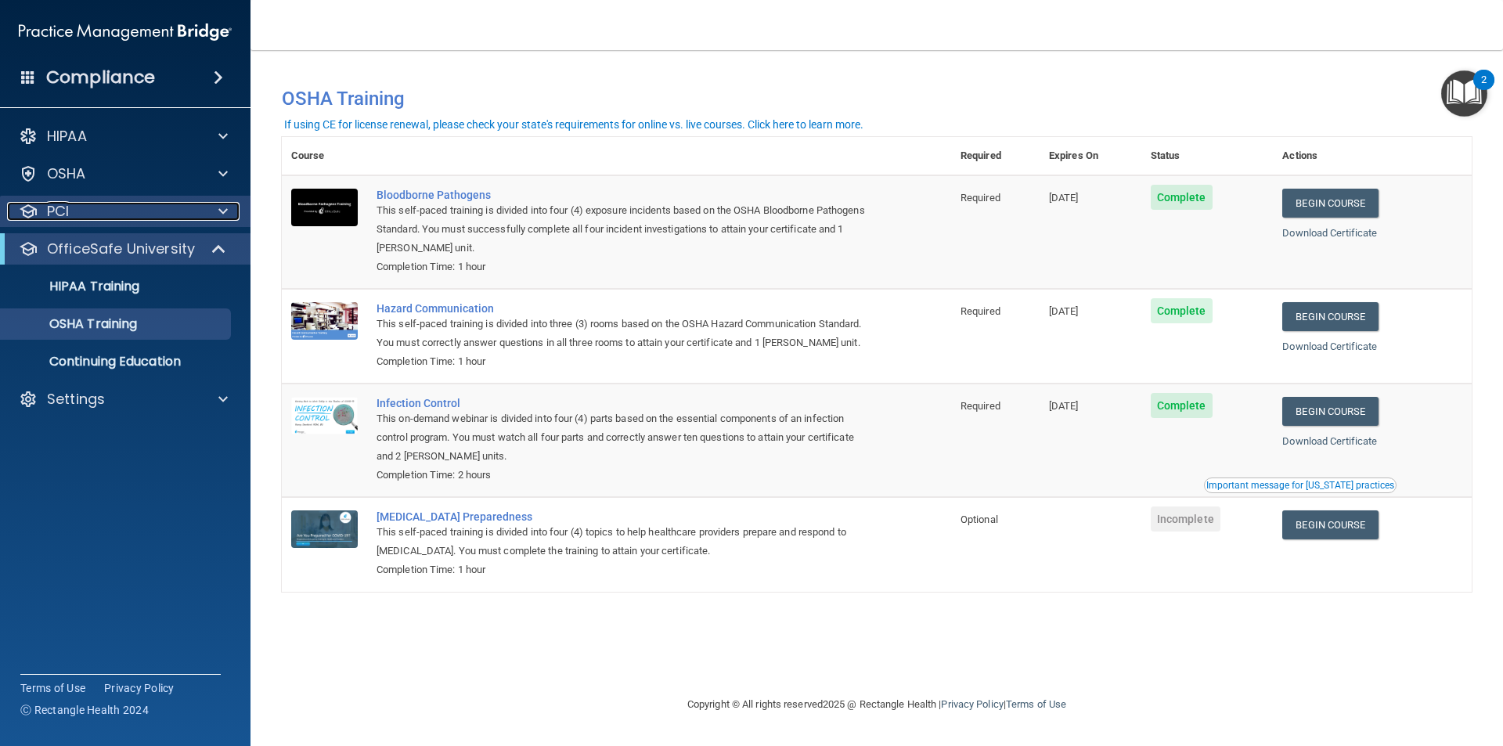
click at [88, 206] on div "PCI" at bounding box center [104, 211] width 194 height 19
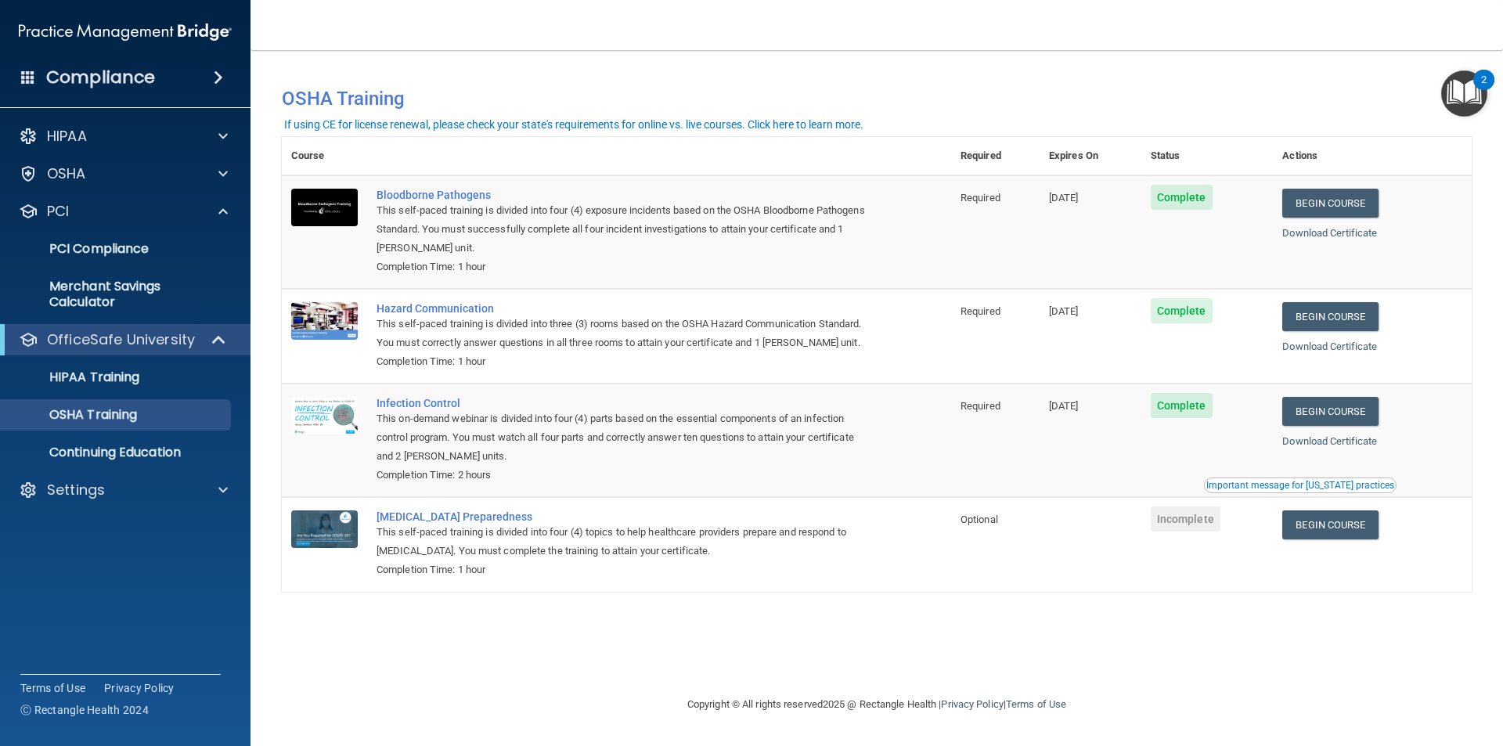
click at [88, 157] on div "HIPAA Documents and Policies Report an Incident Business Associates Emergency P…" at bounding box center [125, 316] width 251 height 404
click at [86, 168] on div "OSHA" at bounding box center [104, 173] width 194 height 19
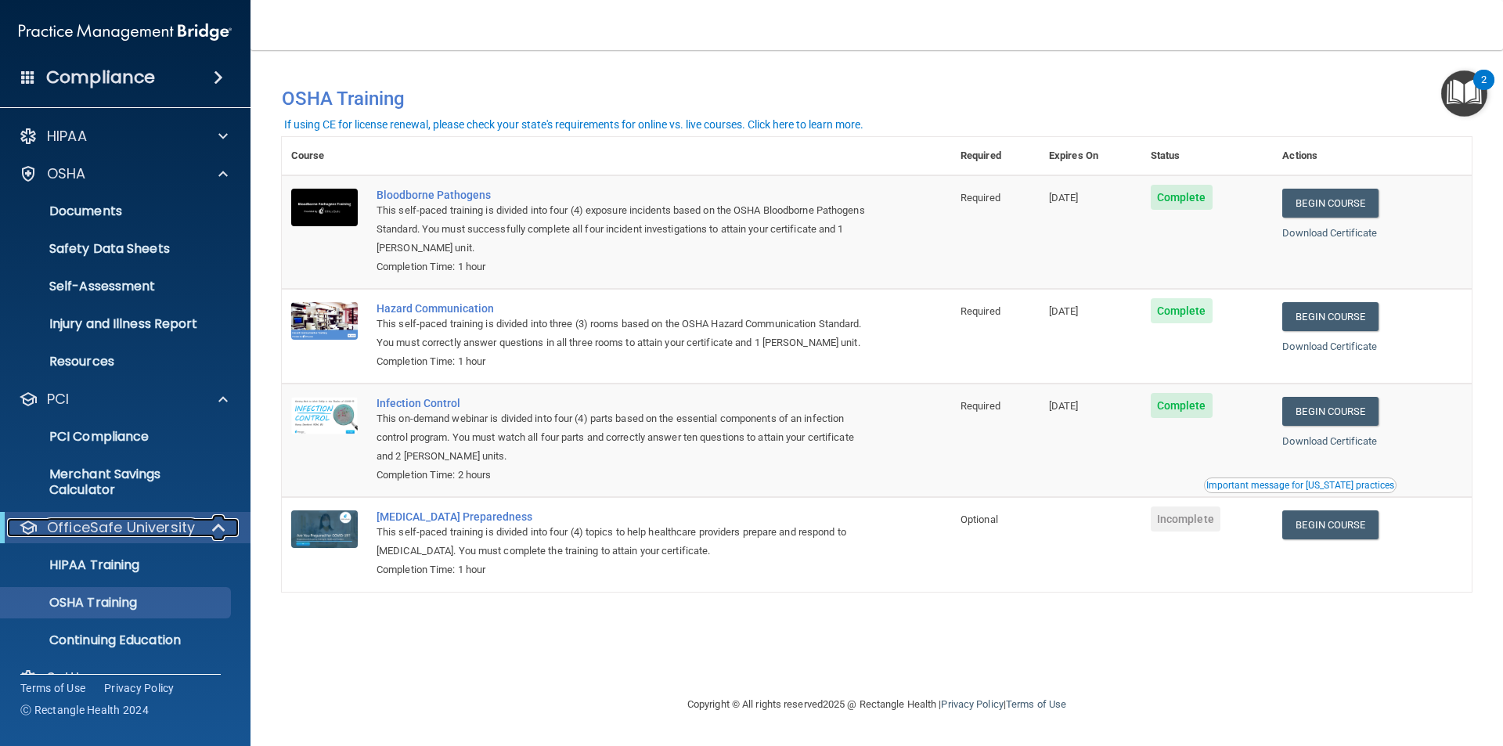
click at [82, 525] on p "OfficeSafe University" at bounding box center [121, 527] width 148 height 19
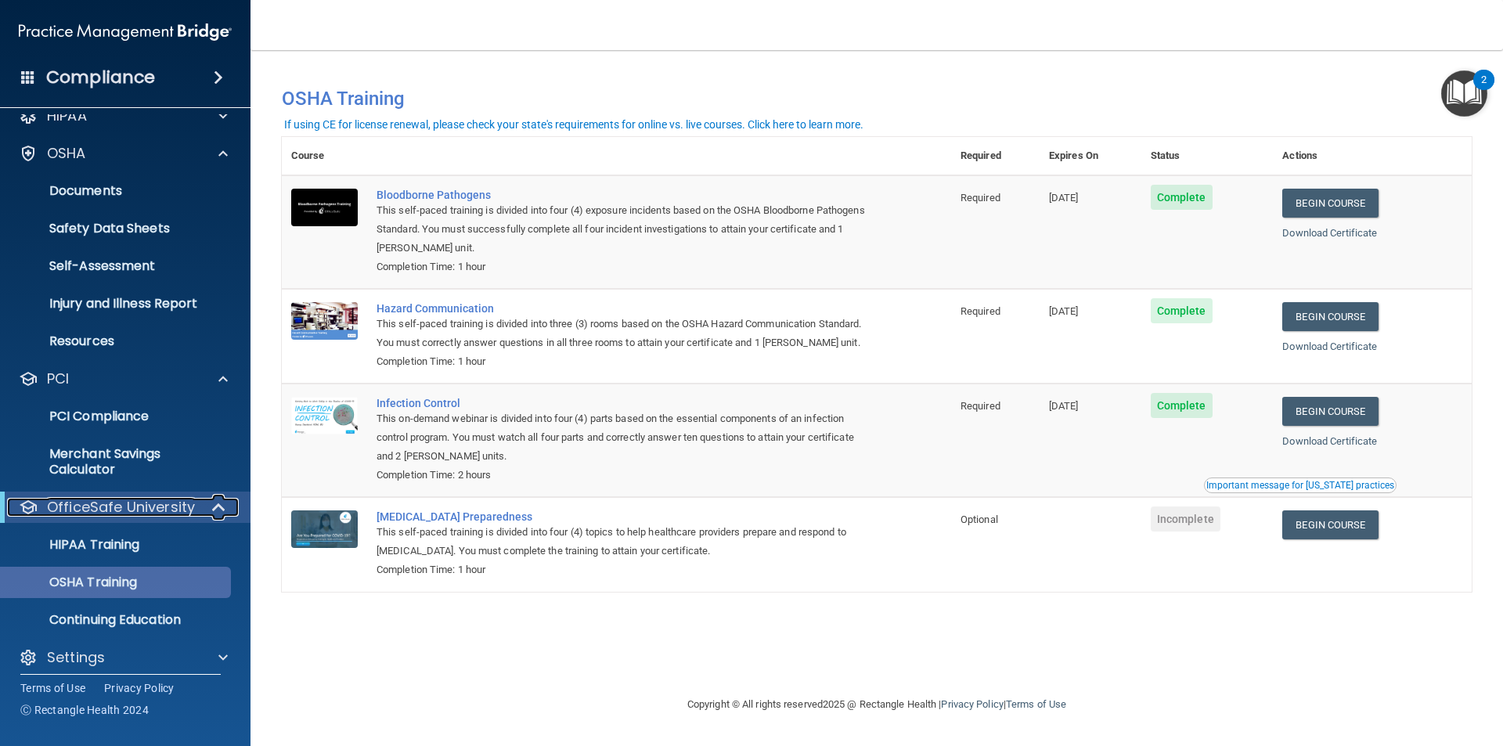
scroll to position [32, 0]
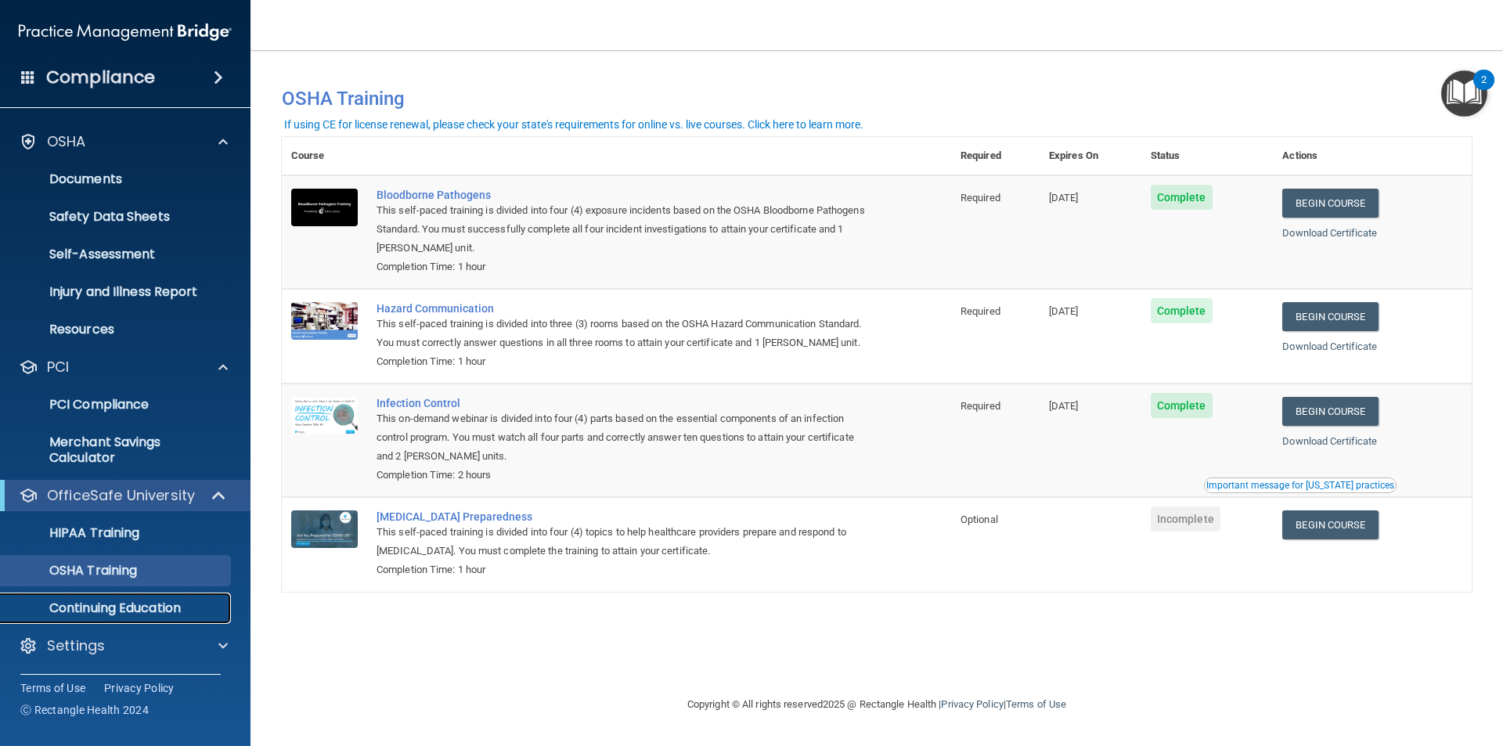
click at [135, 604] on p "Continuing Education" at bounding box center [117, 608] width 214 height 16
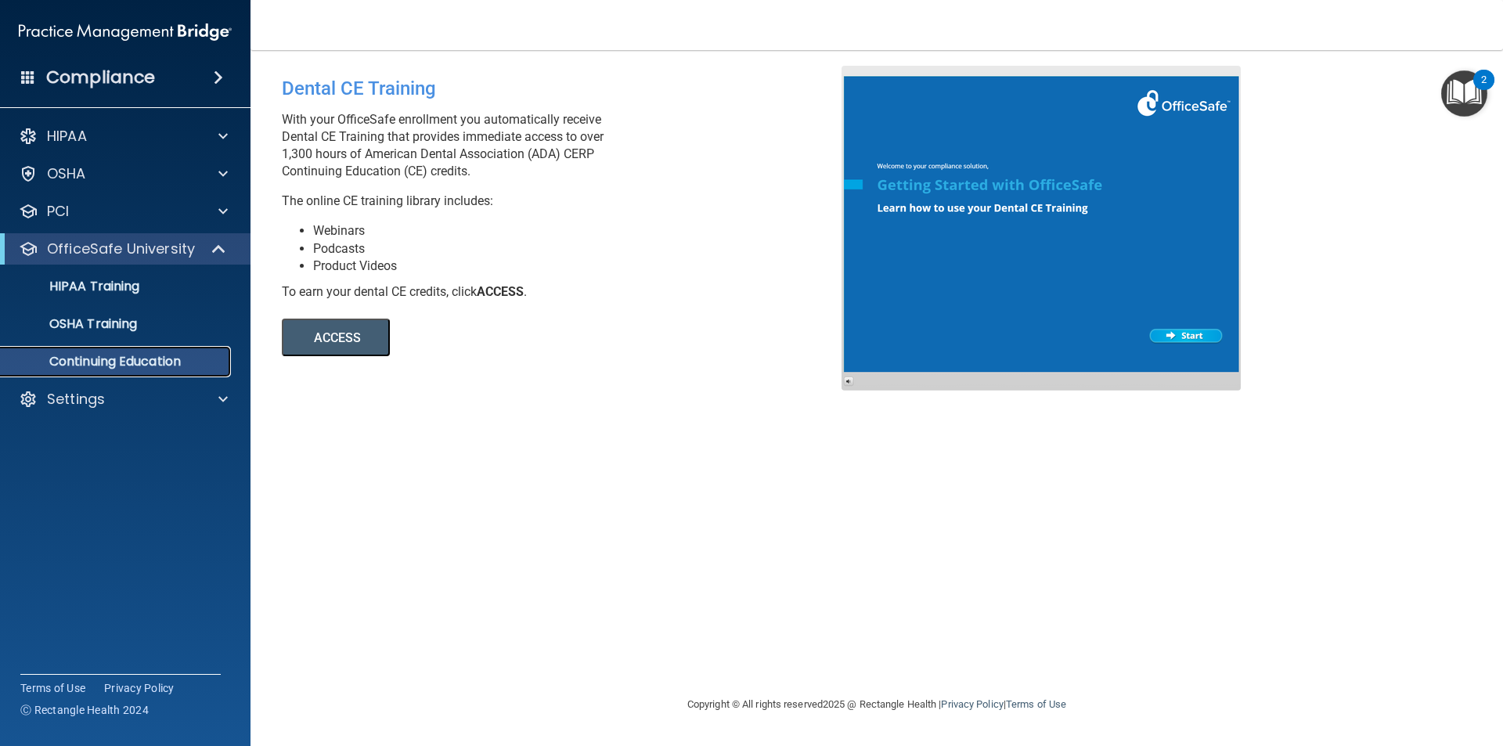
click at [141, 361] on p "Continuing Education" at bounding box center [117, 362] width 214 height 16
click at [85, 393] on p "Settings" at bounding box center [76, 399] width 58 height 19
click at [80, 470] on p "My Users" at bounding box center [117, 475] width 214 height 16
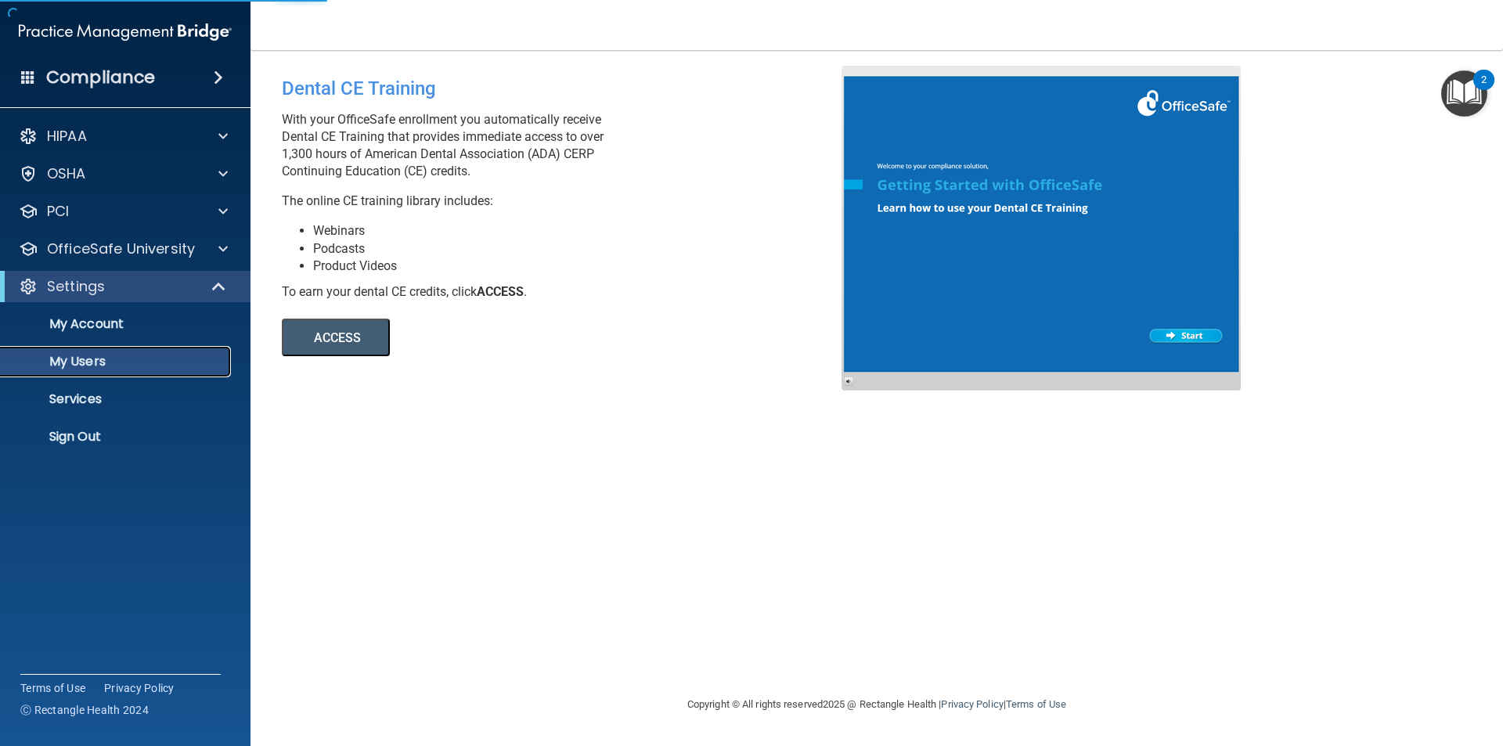
select select "20"
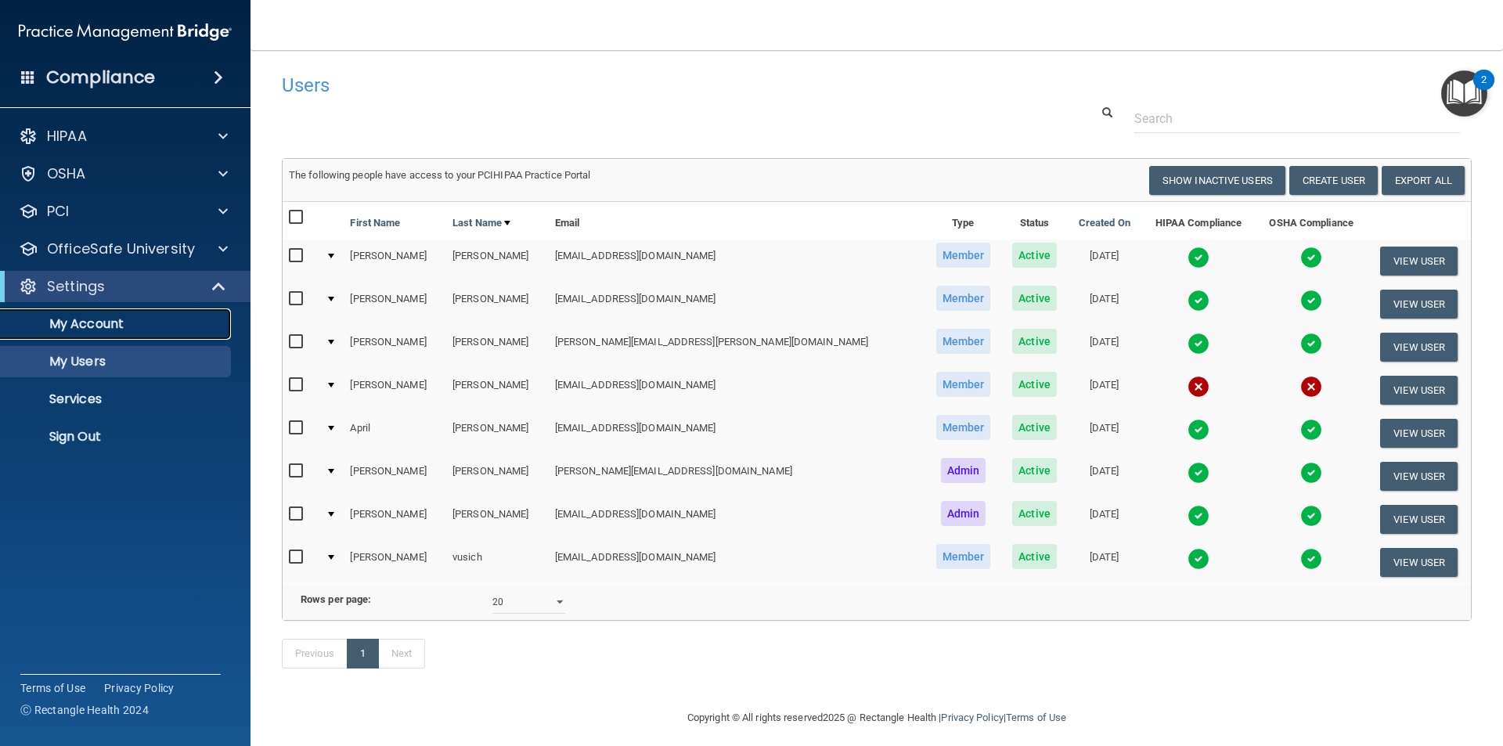
click at [99, 322] on p "My Account" at bounding box center [117, 324] width 214 height 16
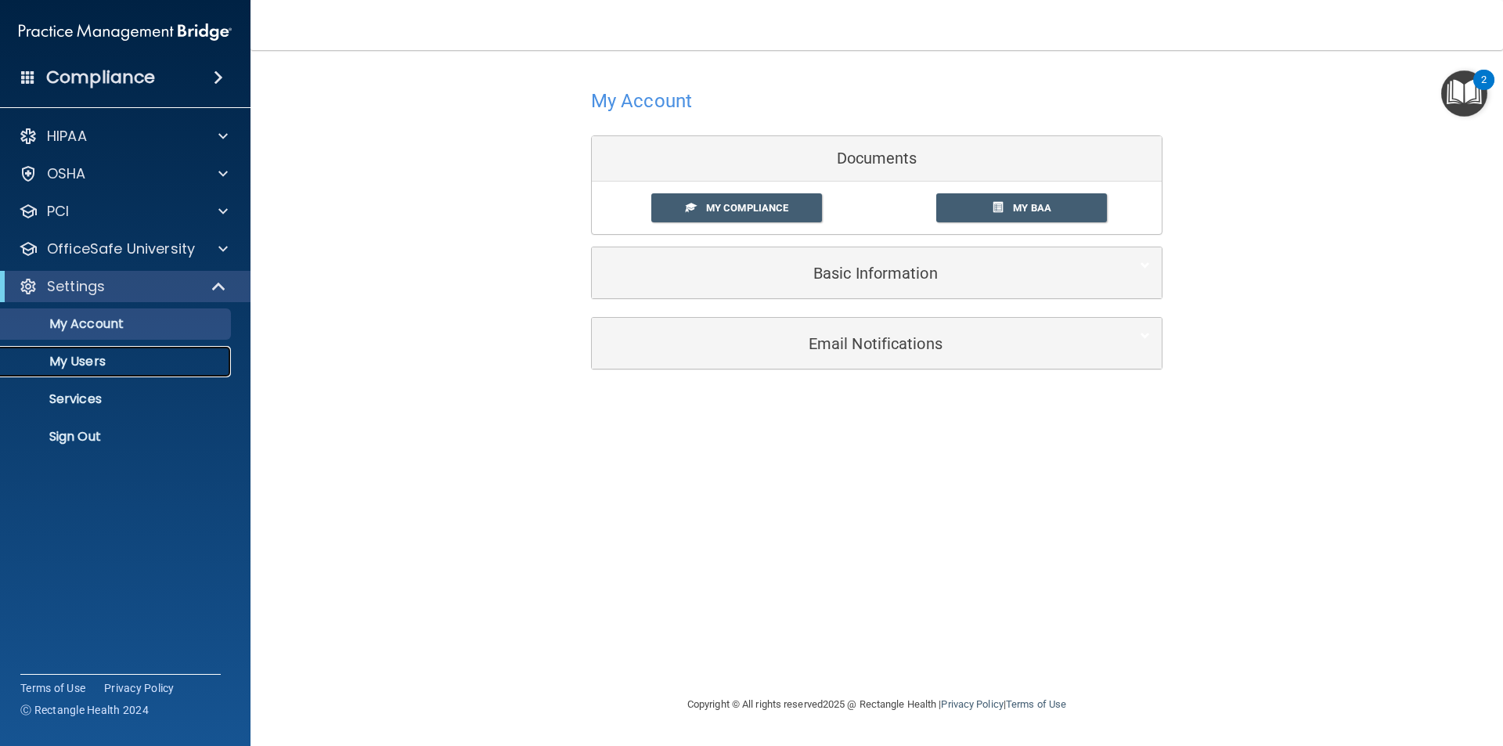
click at [93, 362] on p "My Users" at bounding box center [117, 362] width 214 height 16
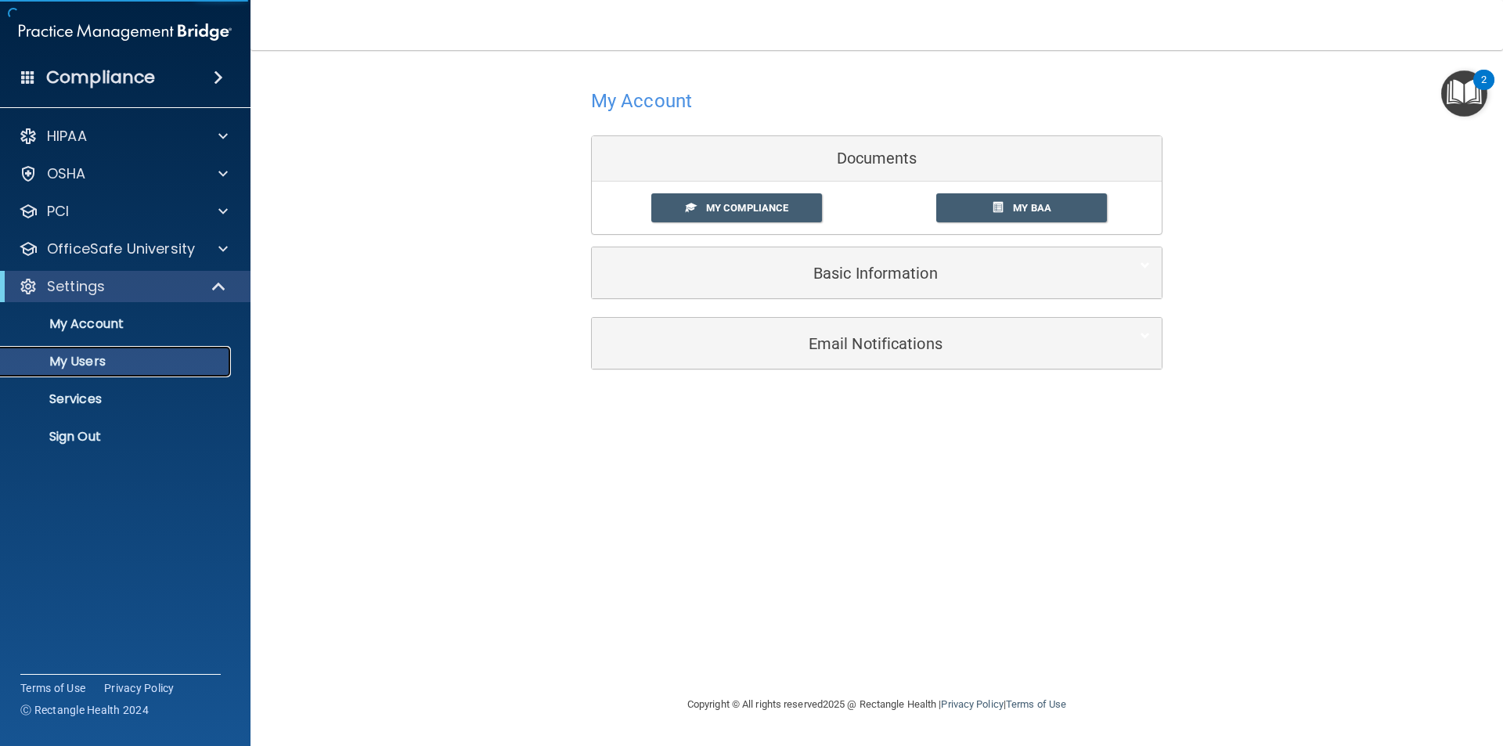
select select "20"
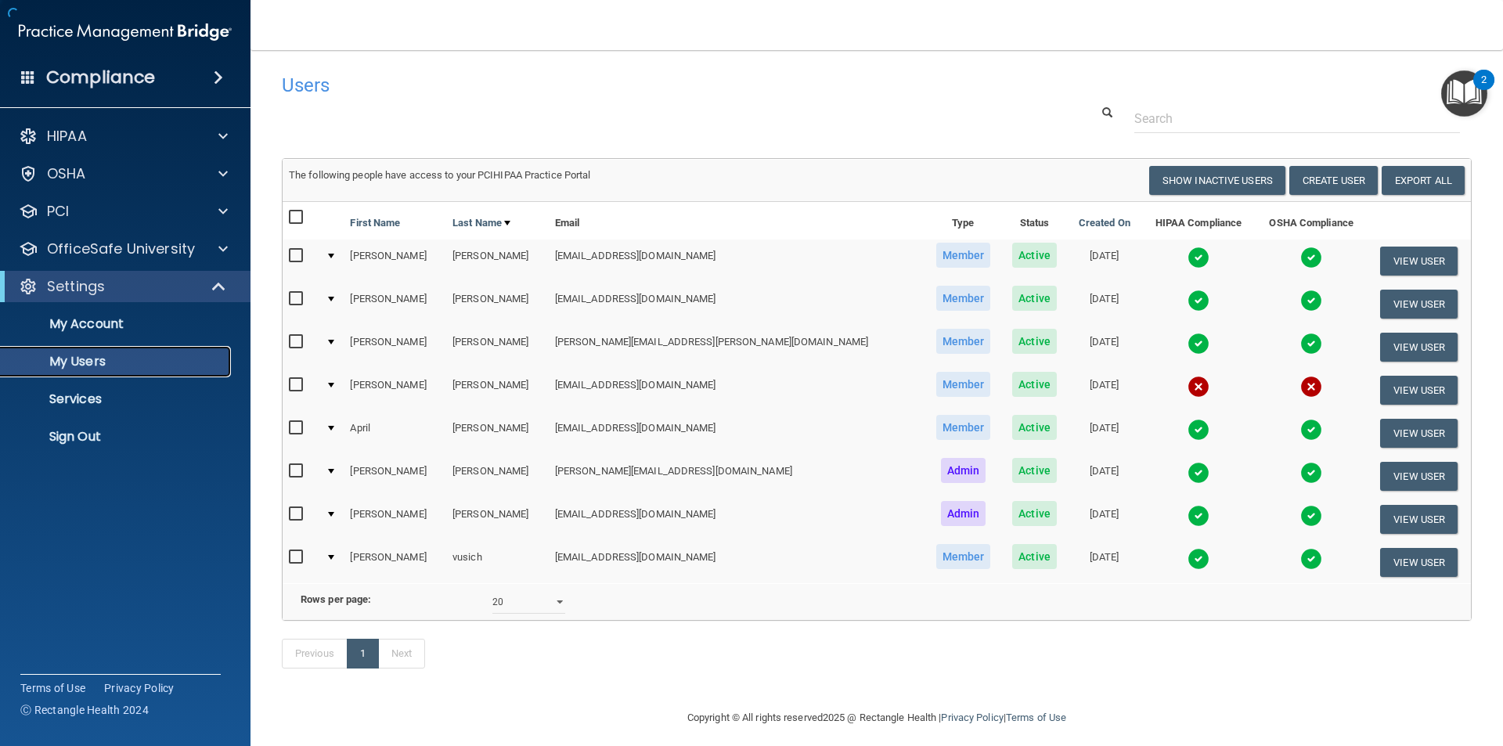
click at [93, 358] on p "My Users" at bounding box center [117, 362] width 214 height 16
click at [1404, 377] on button "View User" at bounding box center [1419, 390] width 78 height 29
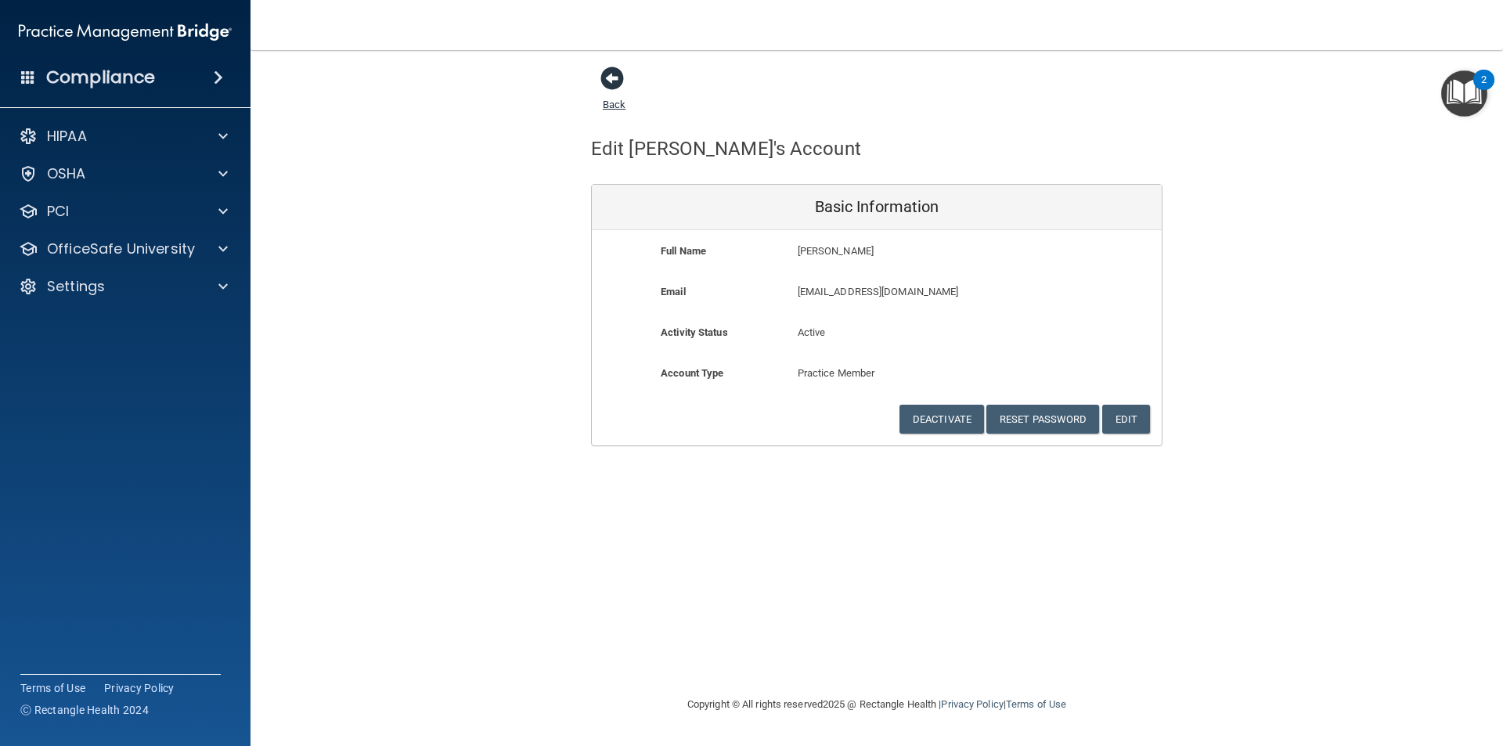
click at [604, 78] on span at bounding box center [611, 78] width 23 height 23
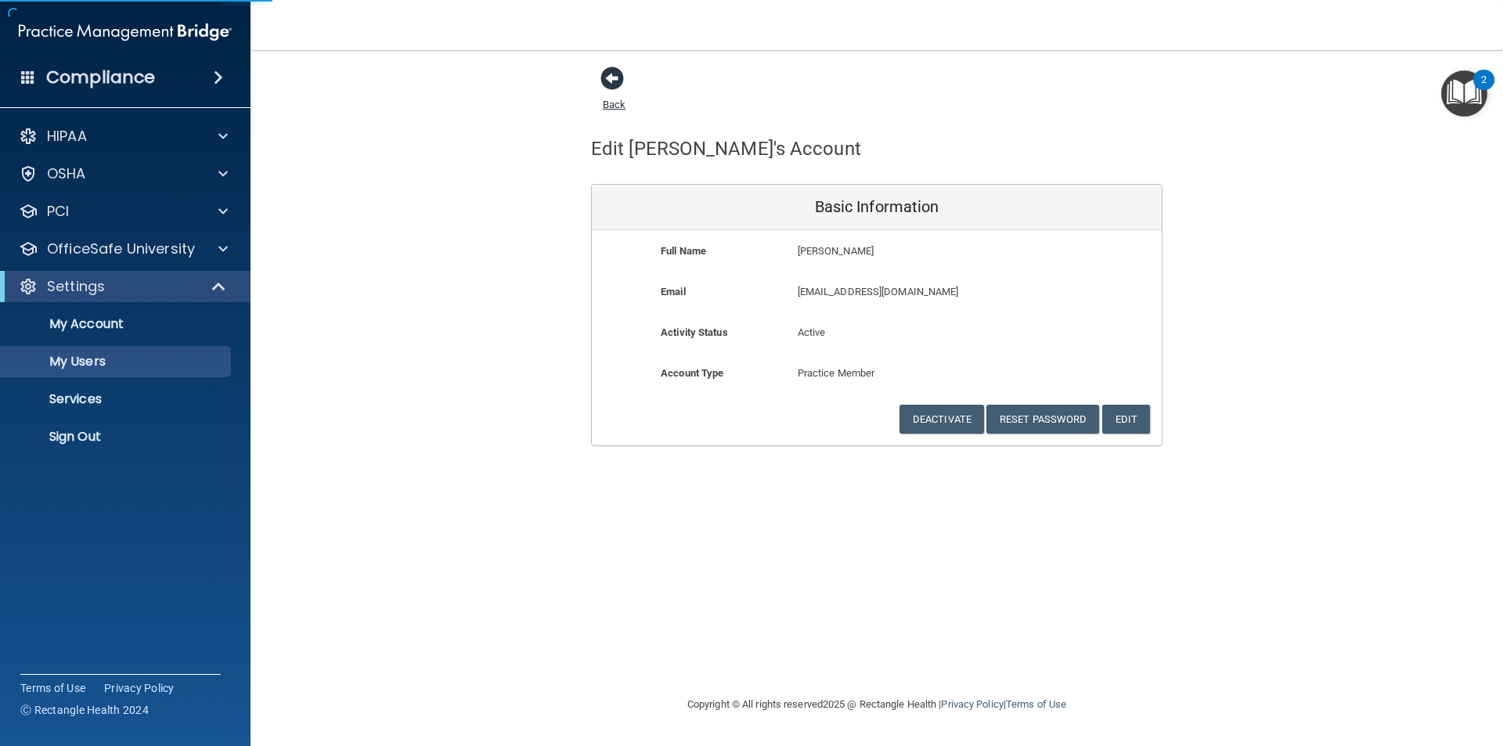
select select "20"
